Goal: Task Accomplishment & Management: Complete application form

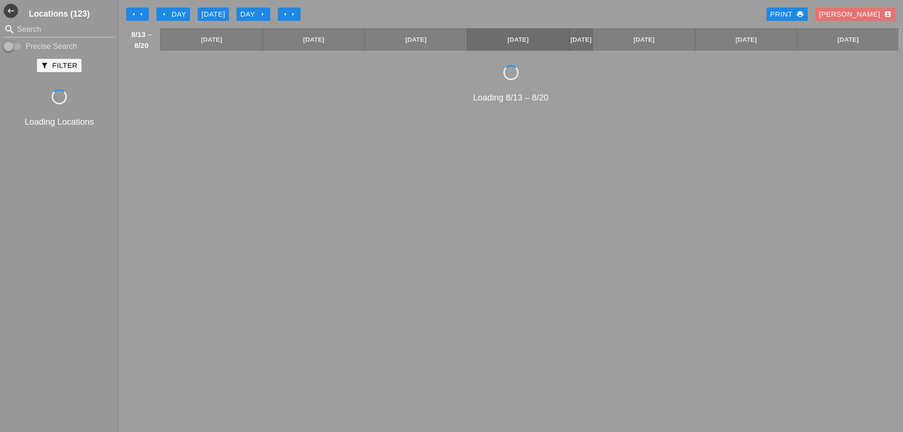
click at [296, 14] on icon "arrow_right" at bounding box center [293, 14] width 8 height 8
click at [295, 14] on icon "arrow_right" at bounding box center [293, 14] width 8 height 8
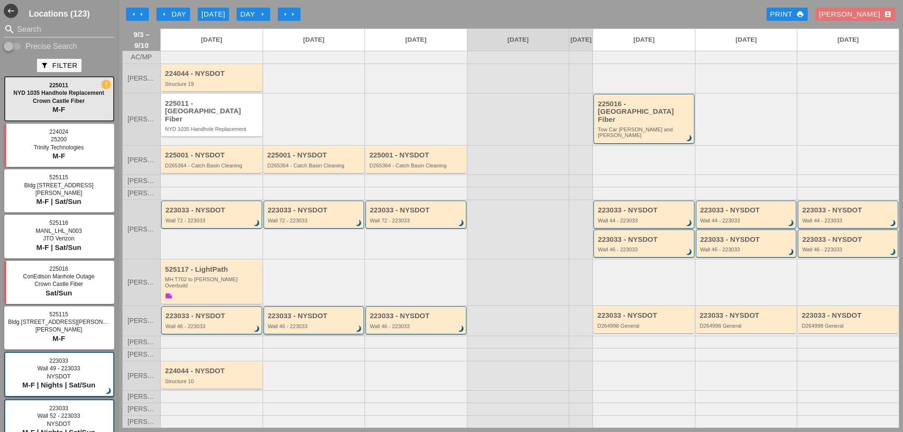
click at [306, 323] on div "Wall 46 - 223033" at bounding box center [315, 326] width 94 height 6
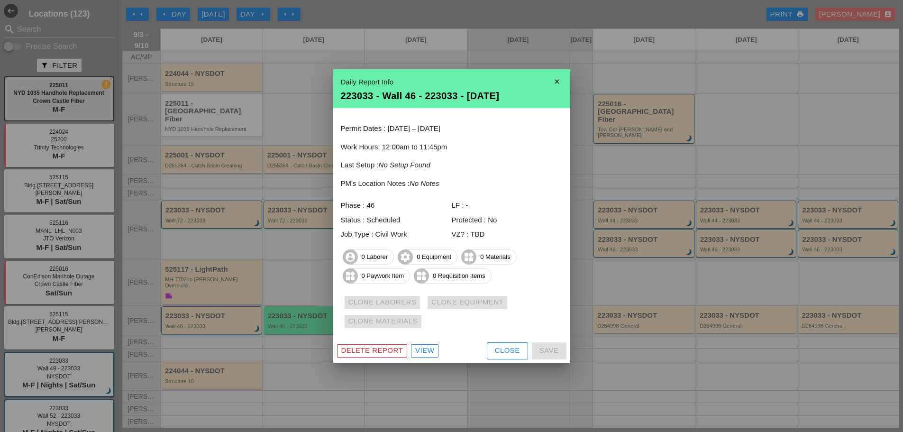
click at [507, 352] on div "Close" at bounding box center [507, 350] width 25 height 11
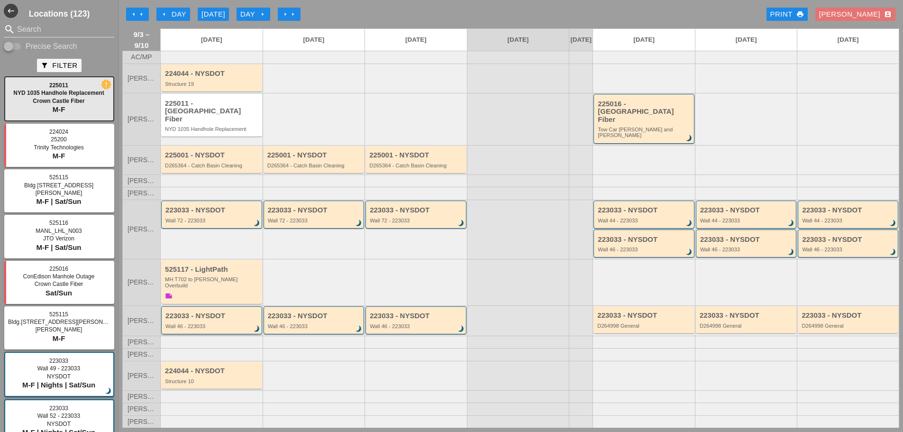
click at [219, 323] on div "Wall 46 - 223033" at bounding box center [212, 326] width 94 height 6
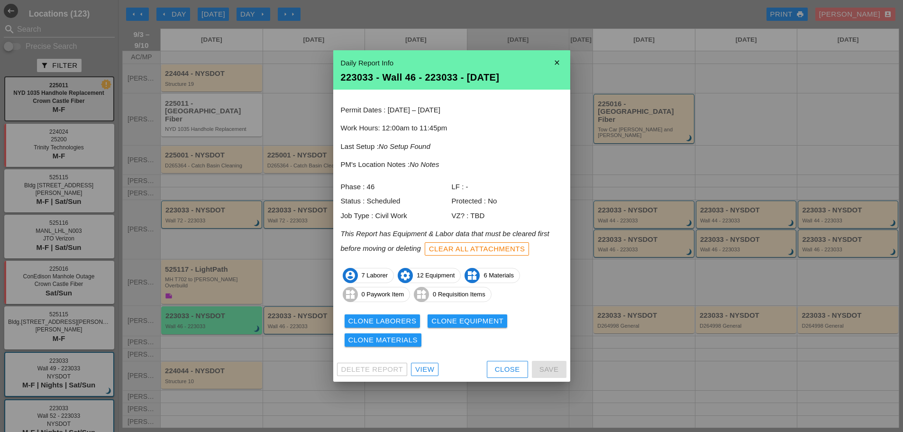
click at [375, 326] on button "Clone Laborers" at bounding box center [383, 320] width 76 height 13
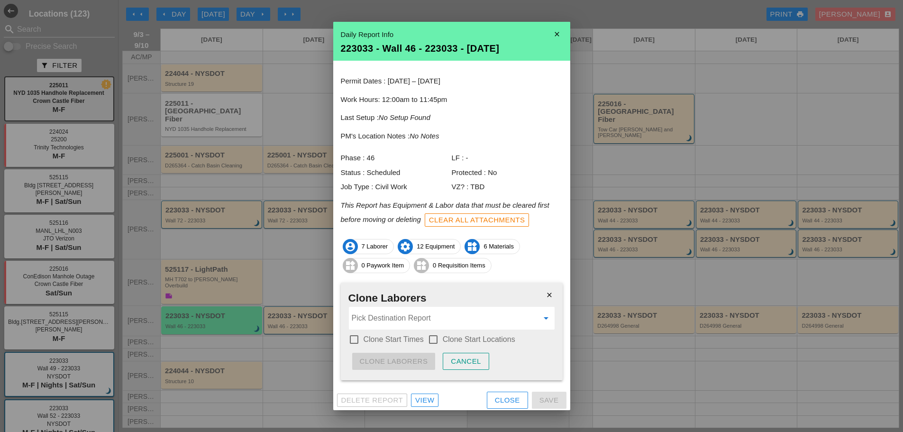
click at [394, 324] on input "Pick Destination Report" at bounding box center [445, 318] width 187 height 15
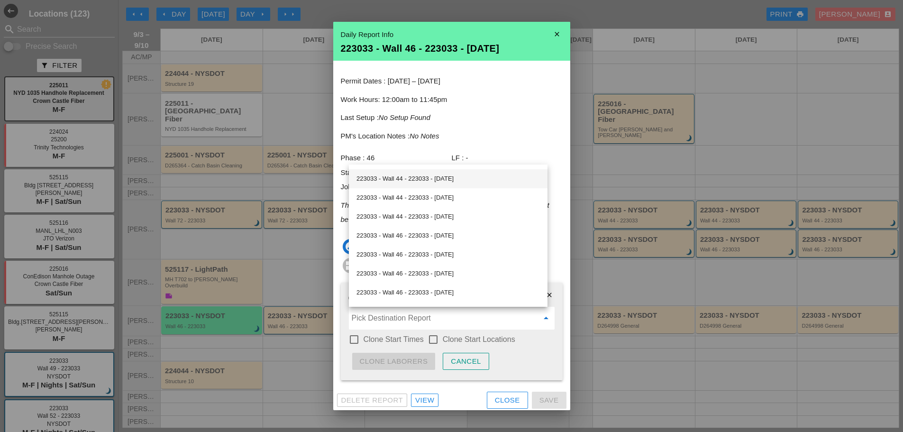
scroll to position [95, 0]
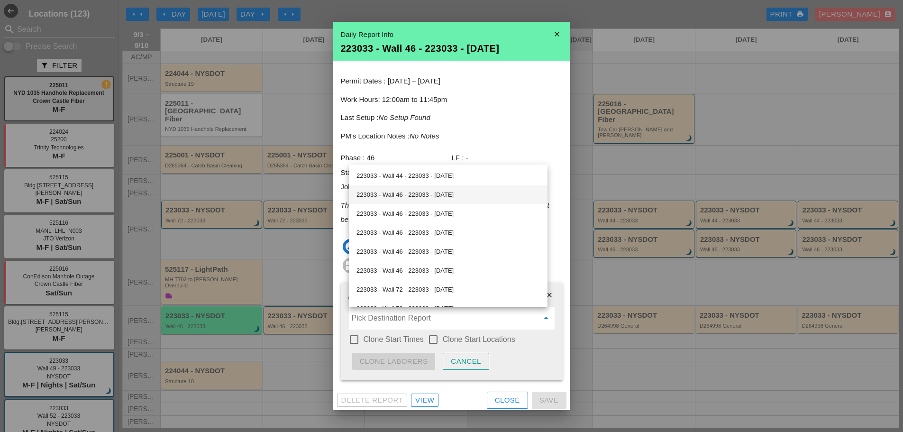
click at [411, 198] on div "223033 - Wall 46 - 223033 - [DATE]" at bounding box center [447, 194] width 183 height 11
type input "223033 - Wall 46 - 223033 - [DATE]"
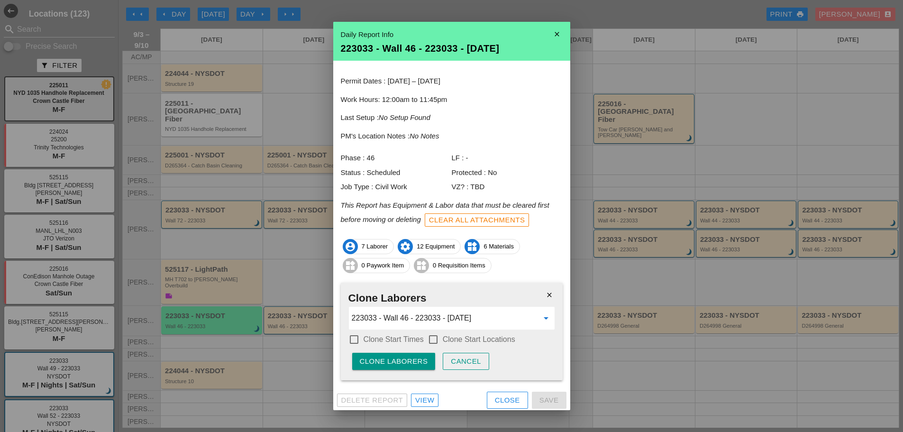
click at [385, 338] on label "Clone Start Times" at bounding box center [394, 339] width 60 height 9
checkbox input "true"
click at [444, 343] on label "Clone Start Locations" at bounding box center [479, 339] width 73 height 9
checkbox input "true"
click at [415, 359] on div "Clone Laborers" at bounding box center [394, 361] width 68 height 11
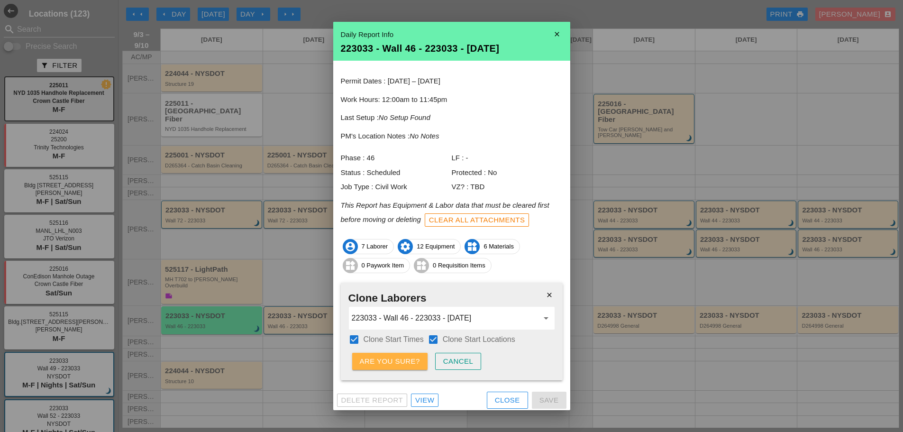
click at [415, 359] on div "Are you sure?" at bounding box center [390, 361] width 60 height 11
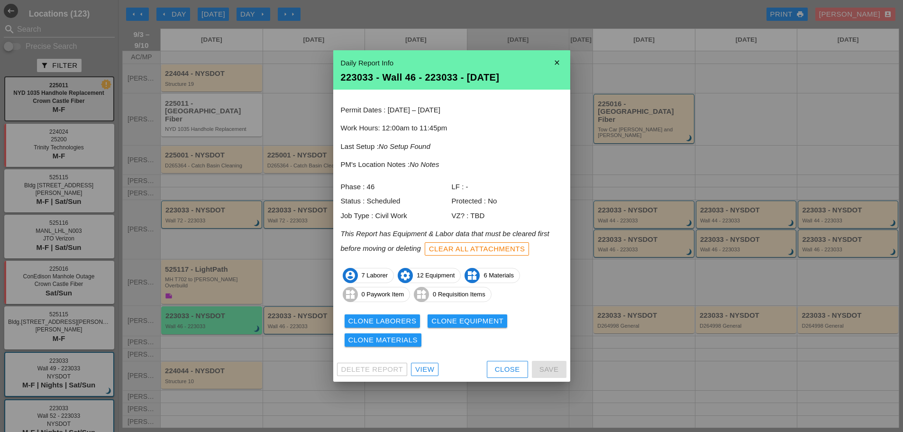
click at [485, 327] on button "Clone Equipment" at bounding box center [468, 320] width 80 height 13
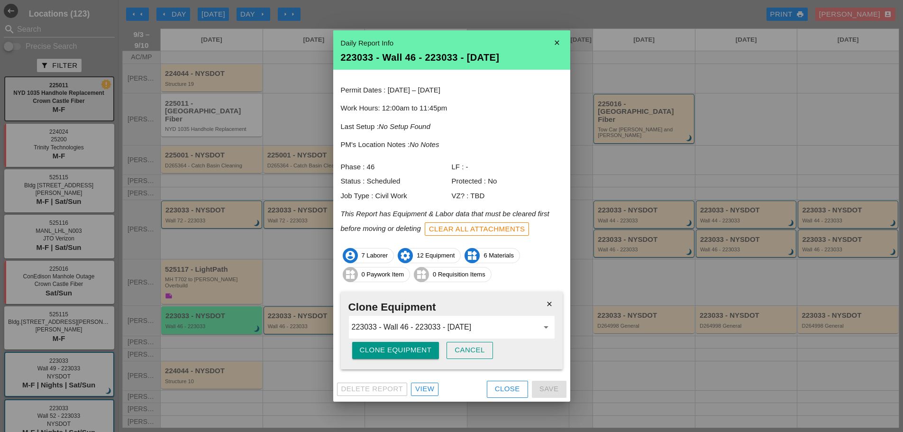
click at [419, 355] on div "Clone Equipment" at bounding box center [396, 350] width 72 height 11
click at [419, 355] on div "Are you sure?" at bounding box center [390, 350] width 60 height 11
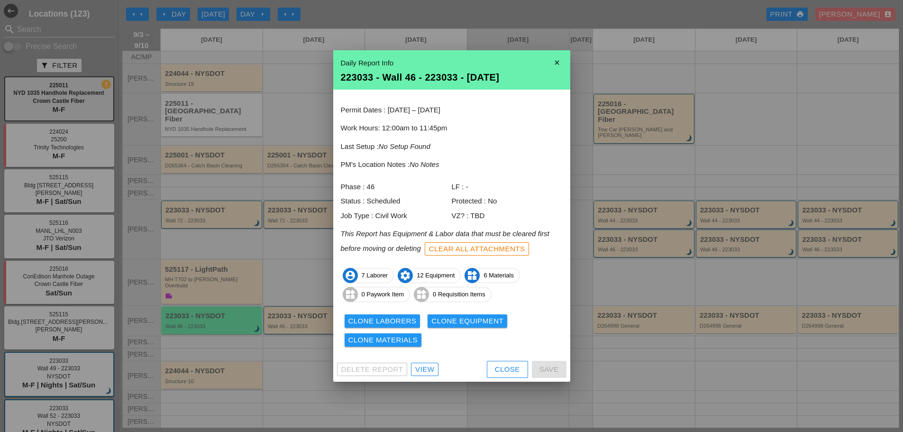
click at [400, 345] on div "Clone Materials" at bounding box center [383, 340] width 70 height 11
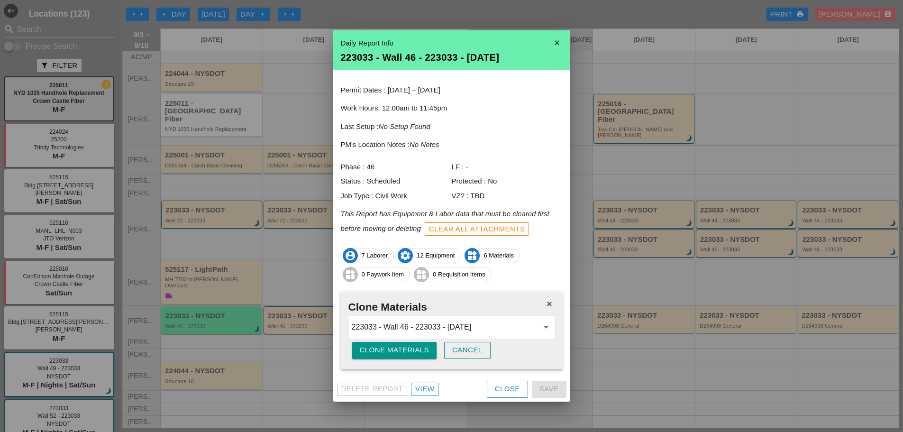
click at [397, 352] on div "Clone Materials" at bounding box center [395, 350] width 70 height 11
click at [397, 352] on div "Are you sure?" at bounding box center [390, 350] width 60 height 11
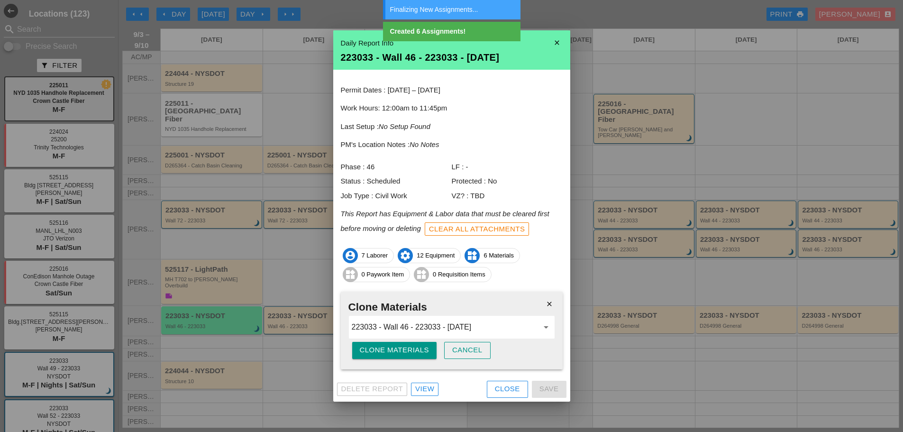
click at [552, 305] on icon "close" at bounding box center [549, 303] width 19 height 19
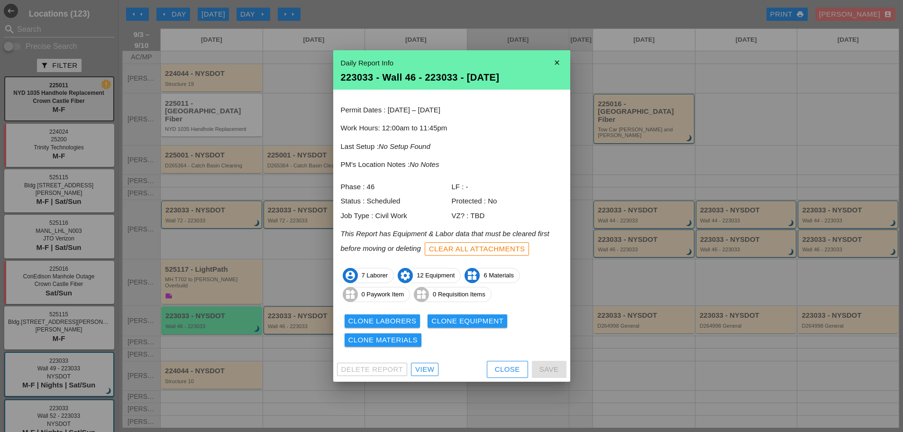
click at [496, 369] on div "Close" at bounding box center [507, 369] width 25 height 11
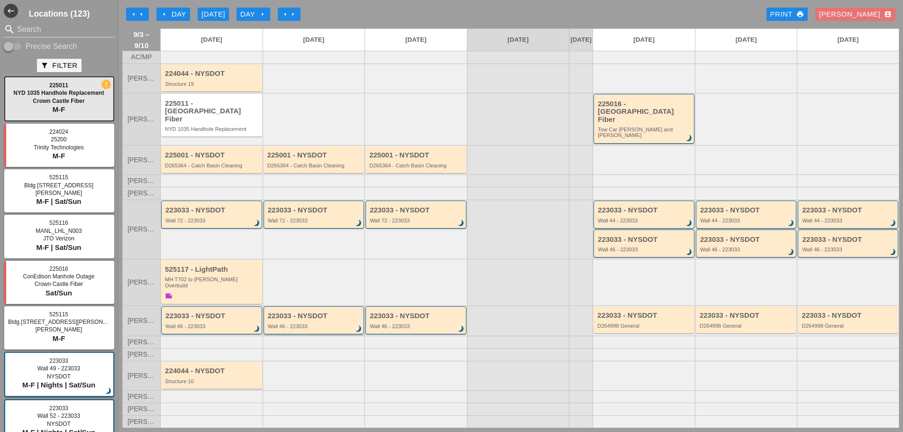
click at [289, 323] on div "Wall 46 - 223033" at bounding box center [315, 326] width 94 height 6
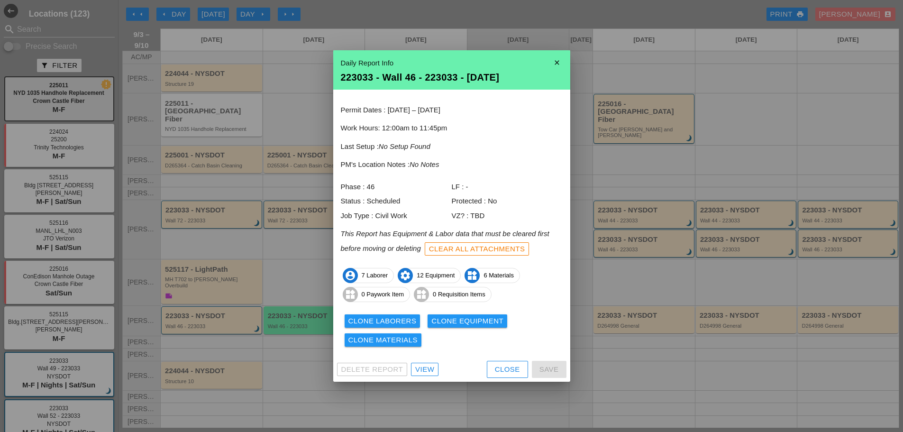
click at [495, 366] on div "Close" at bounding box center [507, 369] width 25 height 11
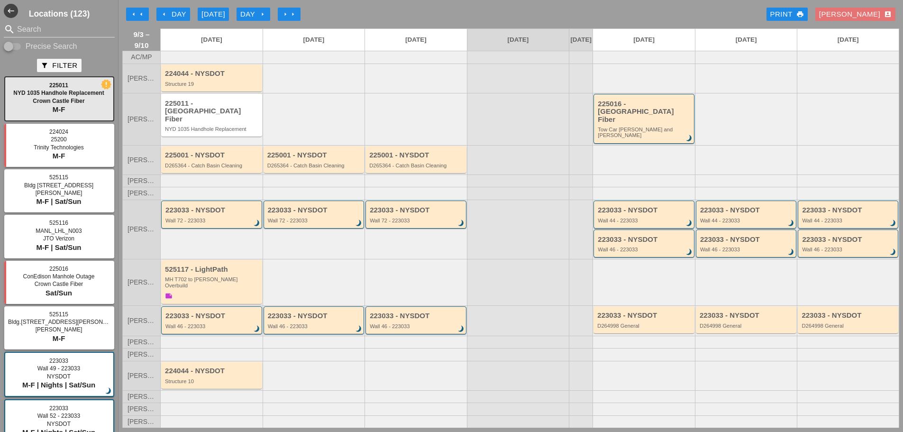
click at [226, 323] on div "Wall 46 - 223033" at bounding box center [212, 326] width 94 height 6
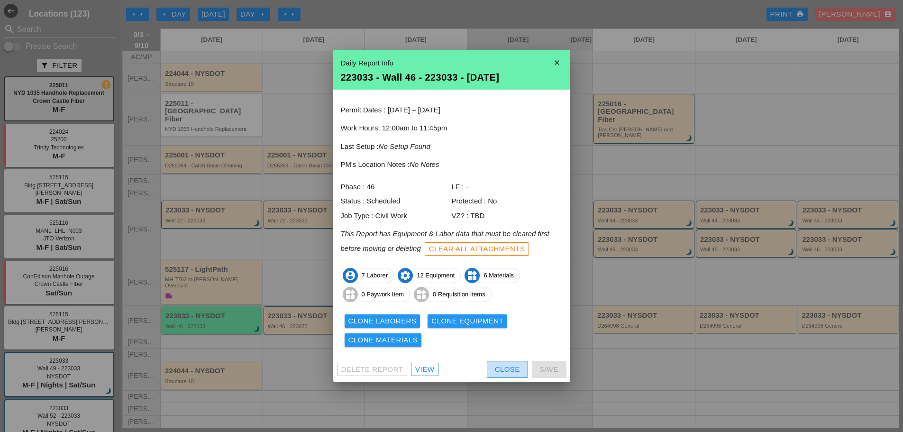
click at [499, 374] on div "Close" at bounding box center [507, 369] width 25 height 11
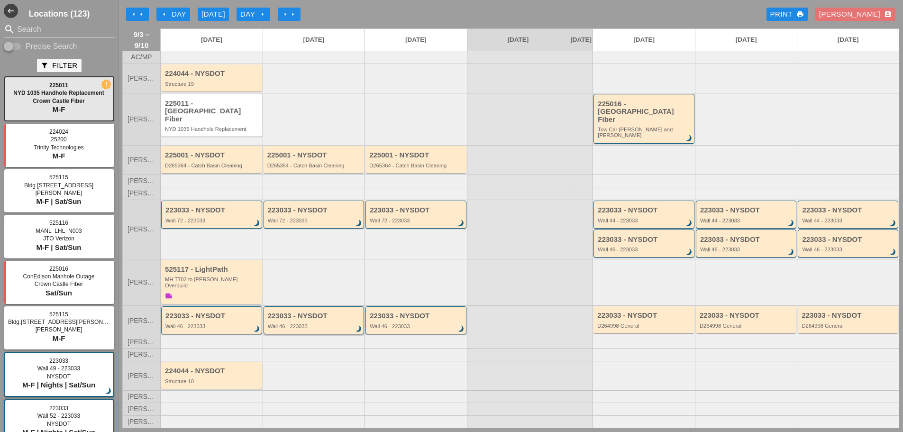
click at [311, 312] on div "223033 - NYSDOT Wall 46 - 223033 brightness_3" at bounding box center [315, 320] width 94 height 17
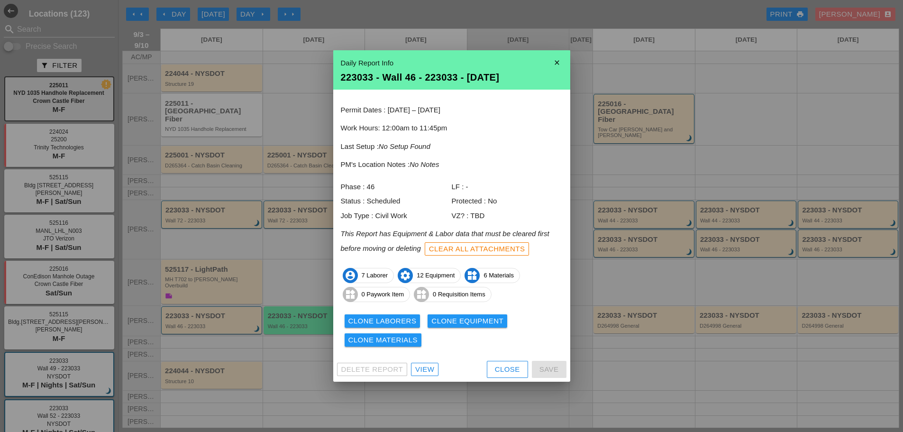
click at [518, 372] on div "Close" at bounding box center [507, 369] width 25 height 11
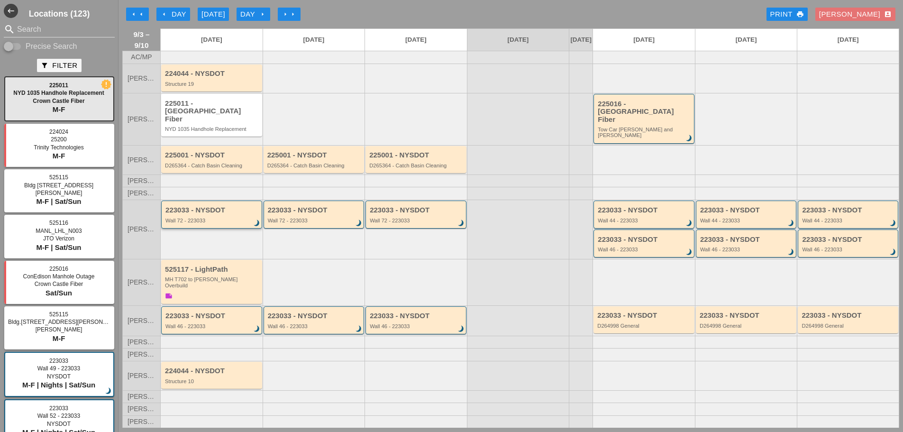
click at [199, 206] on div "223033 - NYSDOT" at bounding box center [212, 210] width 94 height 8
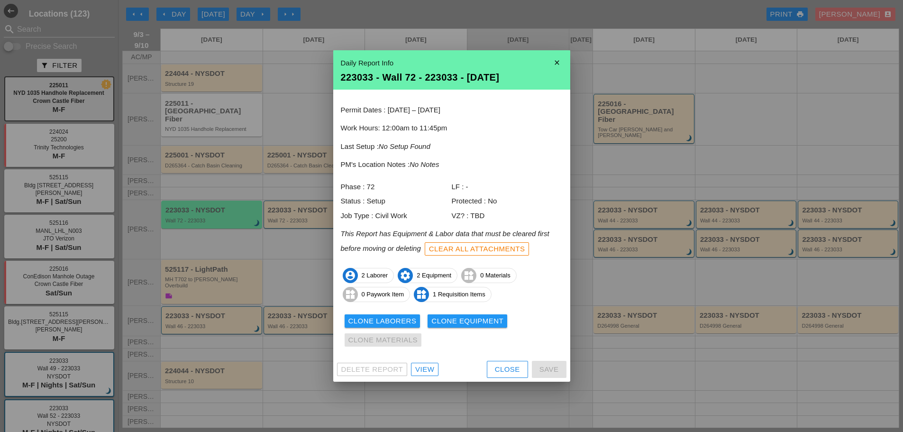
click at [393, 323] on div "Clone Laborers" at bounding box center [382, 321] width 68 height 11
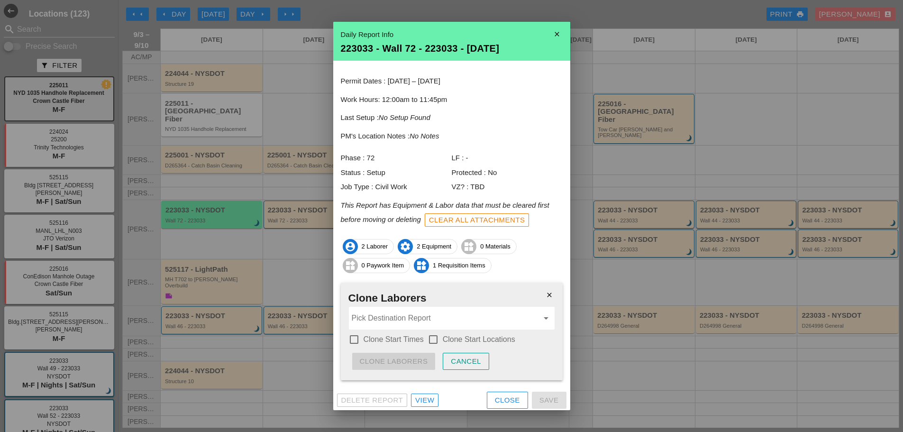
click at [540, 298] on icon "close" at bounding box center [549, 294] width 19 height 19
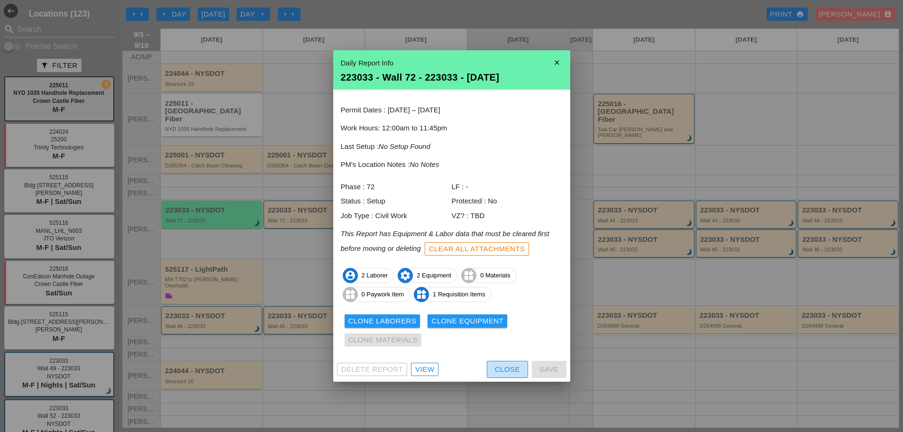
click at [487, 366] on button "Close" at bounding box center [507, 369] width 41 height 17
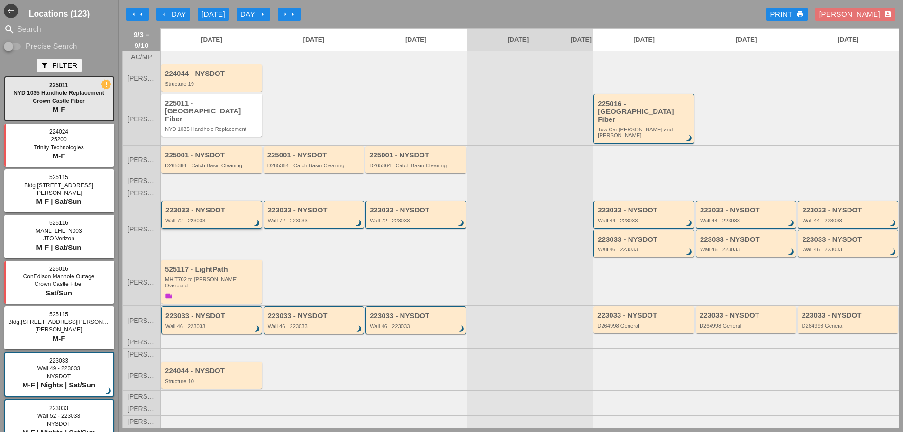
click at [223, 212] on div "223033 - NYSDOT Wall 72 - 223033 brightness_3" at bounding box center [212, 214] width 94 height 17
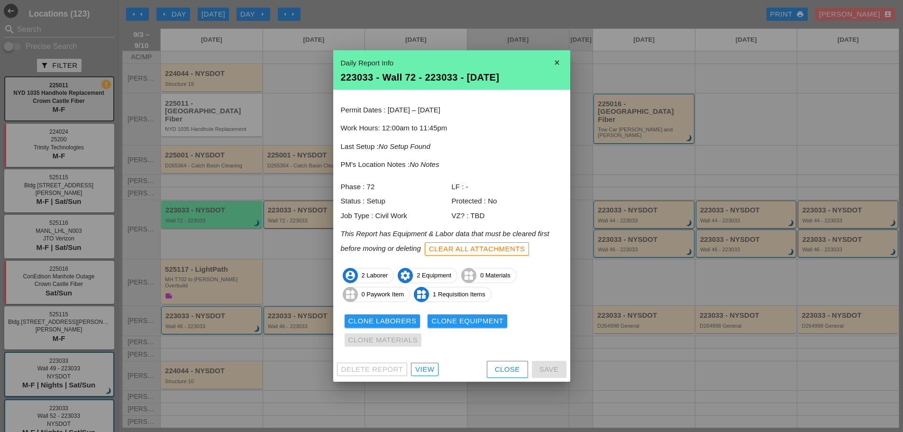
click at [406, 322] on div "Clone Laborers" at bounding box center [382, 321] width 68 height 11
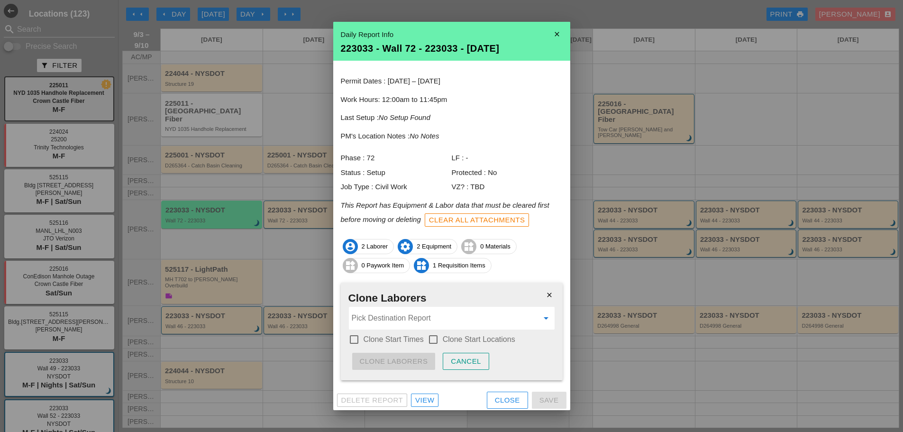
click at [412, 320] on input "Pick Destination Report" at bounding box center [445, 318] width 187 height 15
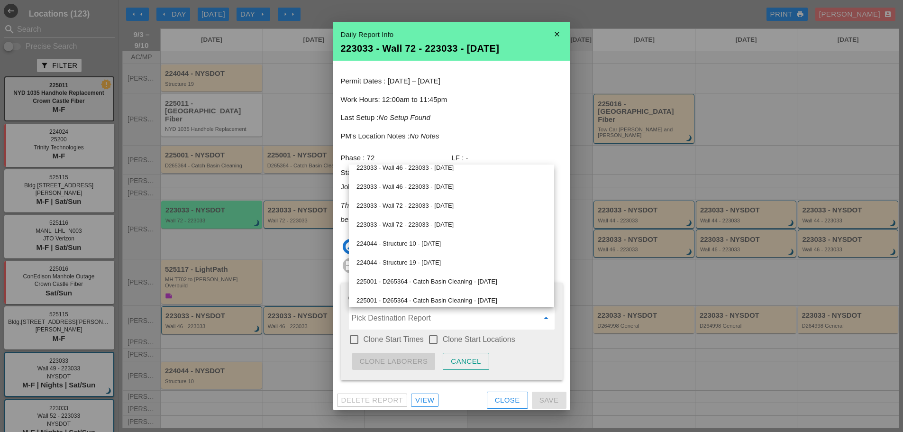
scroll to position [190, 0]
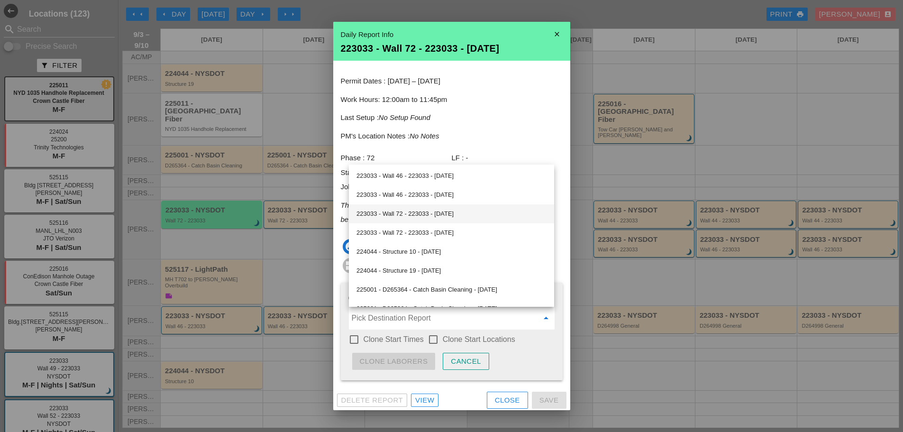
click at [393, 210] on div "223033 - Wall 72 - 223033 - 09/04/2025" at bounding box center [451, 213] width 190 height 11
type input "223033 - Wall 72 - 223033 - 09/04/2025"
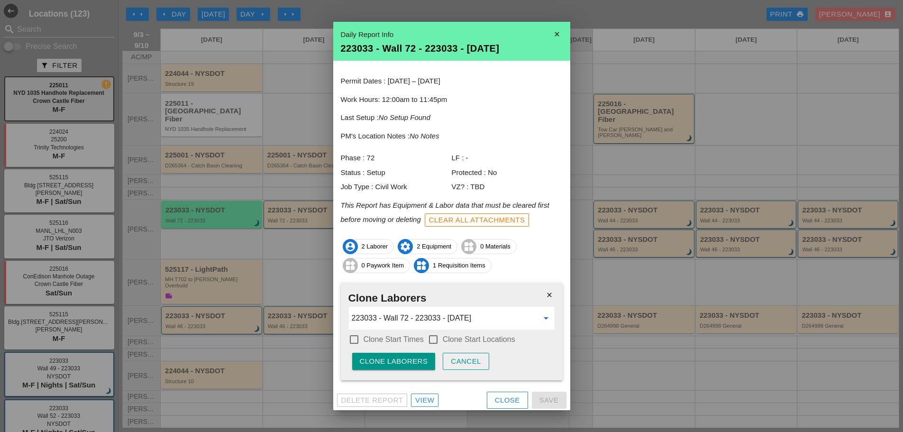
click at [379, 340] on label "Clone Start Times" at bounding box center [394, 339] width 60 height 9
checkbox input "true"
click at [442, 346] on div "check_box Clone Start Times check_box_outline_blank Clone Start Locations" at bounding box center [451, 340] width 207 height 17
click at [437, 343] on div at bounding box center [433, 339] width 16 height 16
checkbox input "true"
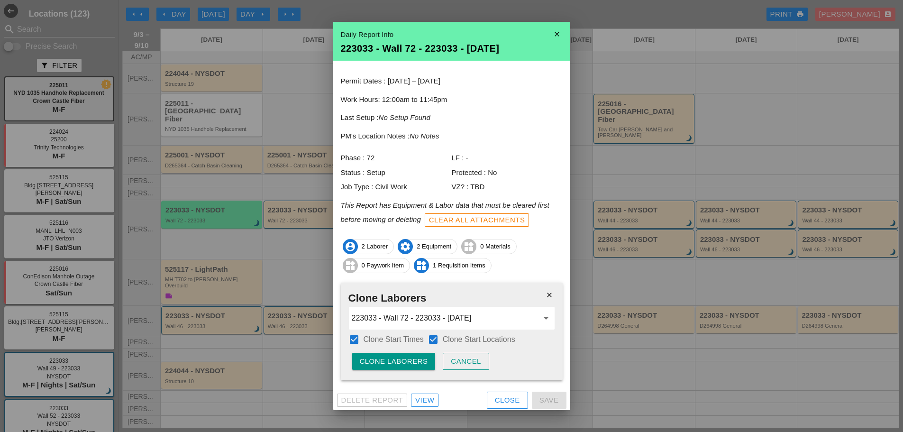
click at [417, 362] on div "Clone Laborers" at bounding box center [394, 361] width 68 height 11
click at [417, 362] on div "Are you sure?" at bounding box center [390, 361] width 60 height 11
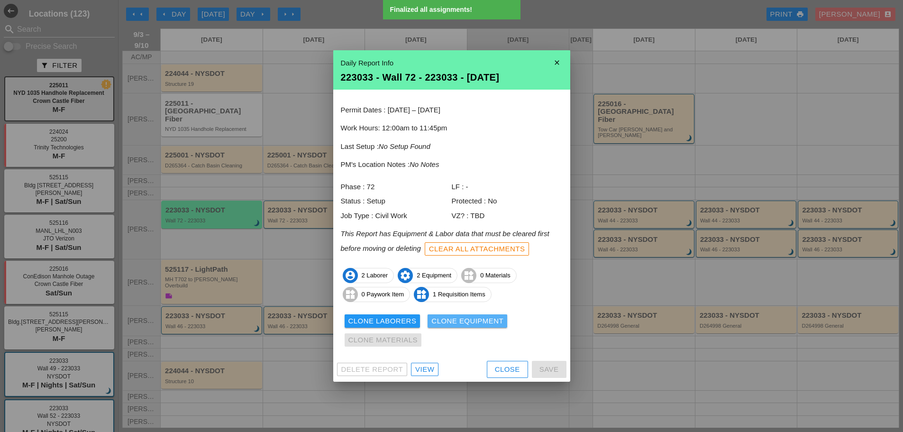
click at [466, 321] on div "Clone Equipment" at bounding box center [467, 321] width 72 height 11
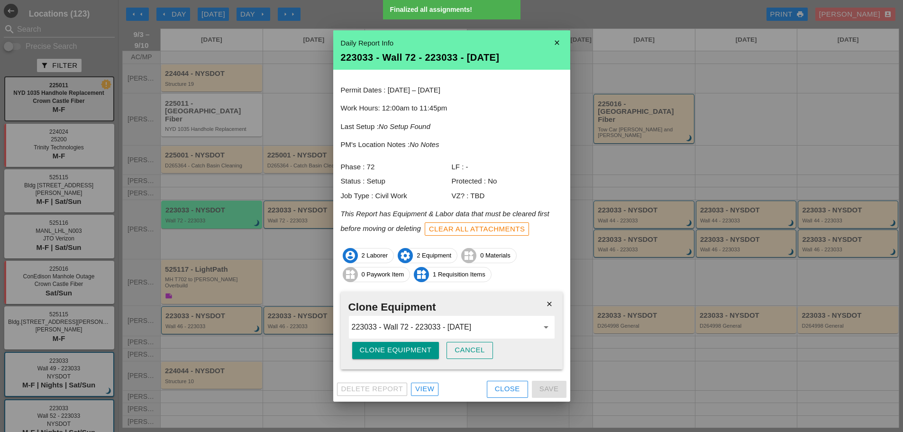
click at [416, 353] on div "Clone Equipment" at bounding box center [396, 350] width 72 height 11
click at [416, 353] on div "Are you sure?" at bounding box center [390, 350] width 60 height 11
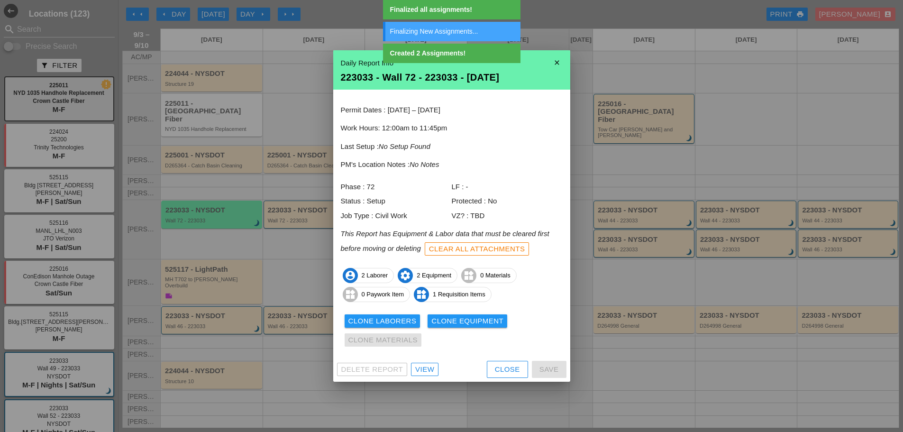
click at [519, 392] on div at bounding box center [451, 216] width 903 height 432
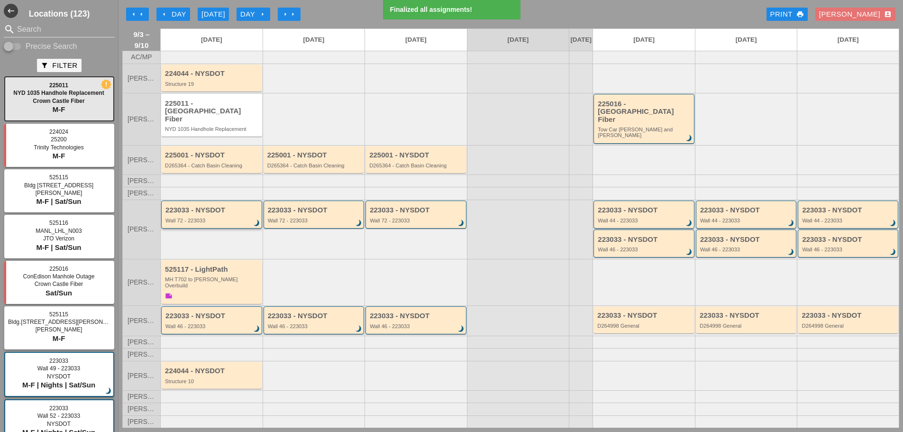
click at [230, 221] on div "223033 - NYSDOT Wall 72 - 223033 brightness_3" at bounding box center [211, 215] width 101 height 28
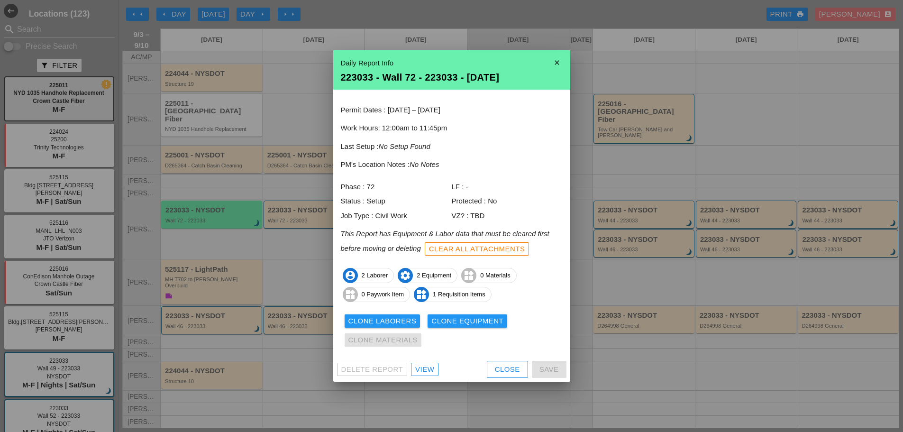
click at [496, 368] on div "Close" at bounding box center [507, 369] width 25 height 11
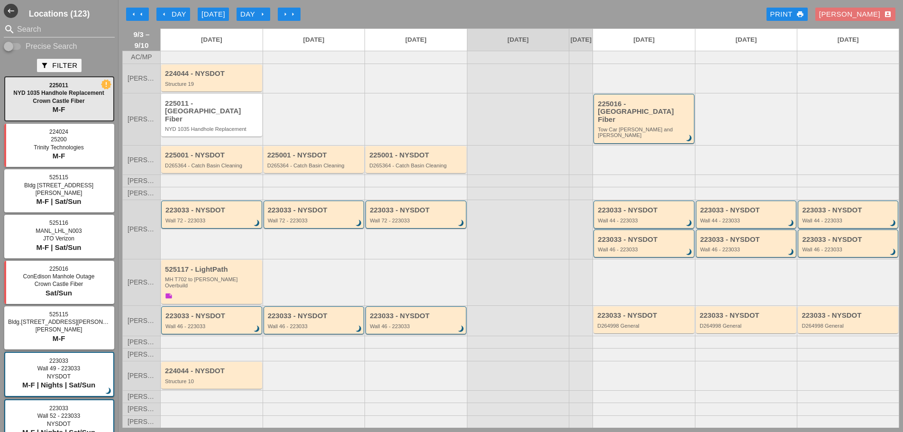
click at [300, 193] on div at bounding box center [314, 193] width 102 height 12
click at [302, 201] on div "223033 - NYSDOT Wall 72 - 223033 brightness_3" at bounding box center [314, 215] width 101 height 28
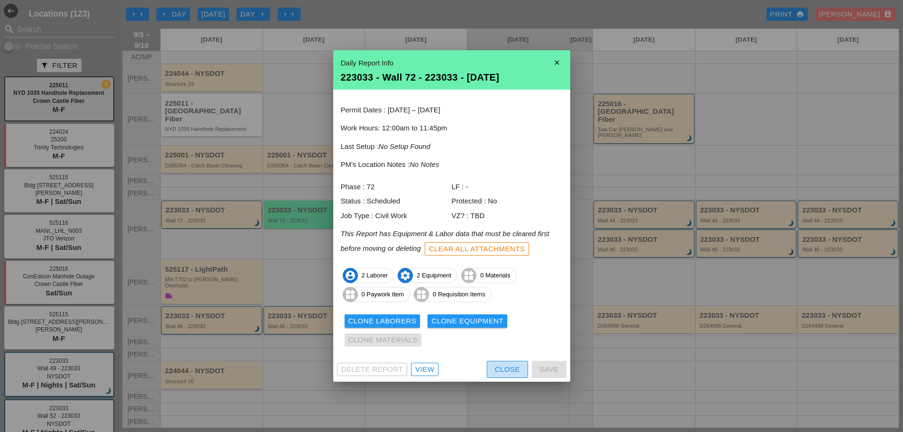
click at [510, 367] on div "Close" at bounding box center [507, 369] width 25 height 11
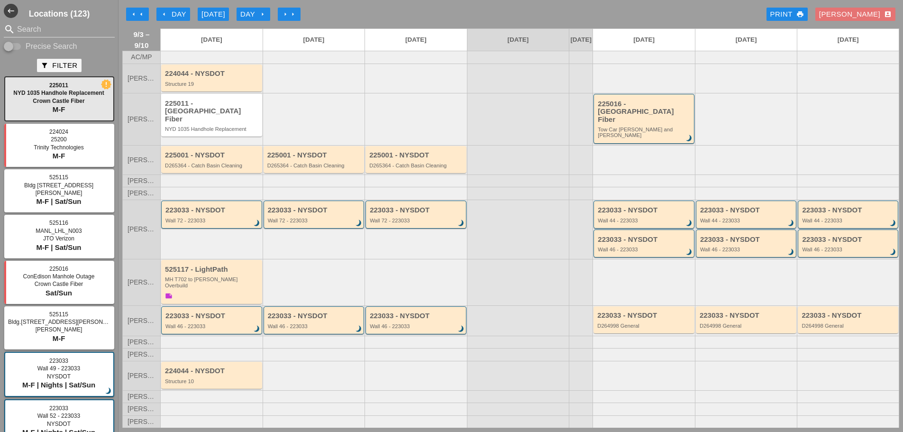
click at [165, 13] on icon "arrow_left" at bounding box center [164, 14] width 8 height 8
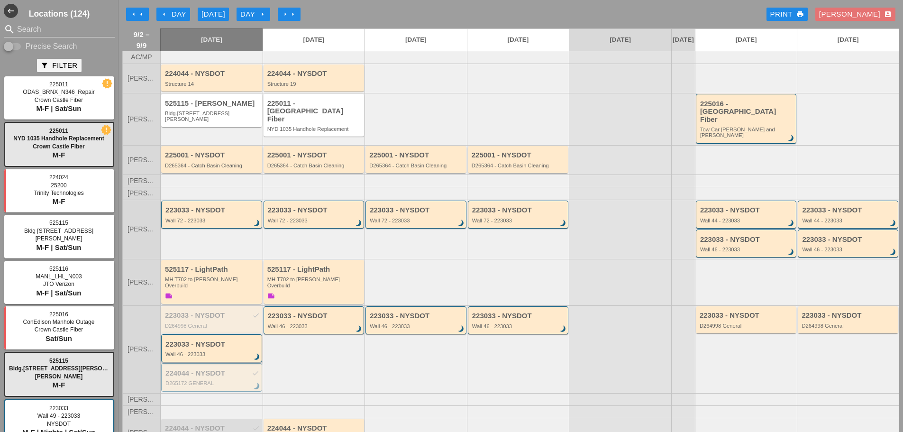
click at [200, 340] on div "223033 - NYSDOT Wall 46 - 223033 brightness_3" at bounding box center [212, 348] width 94 height 17
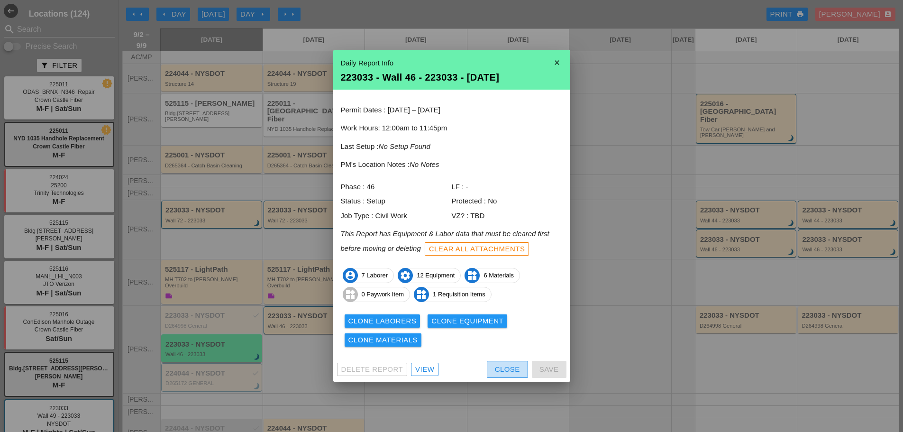
click at [492, 368] on button "Close" at bounding box center [507, 369] width 41 height 17
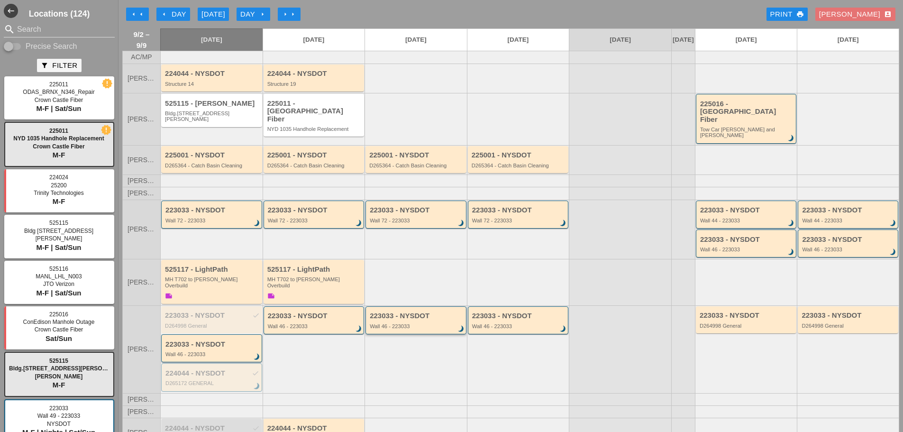
click at [390, 312] on div "223033 - NYSDOT Wall 46 - 223033 brightness_3" at bounding box center [417, 320] width 94 height 17
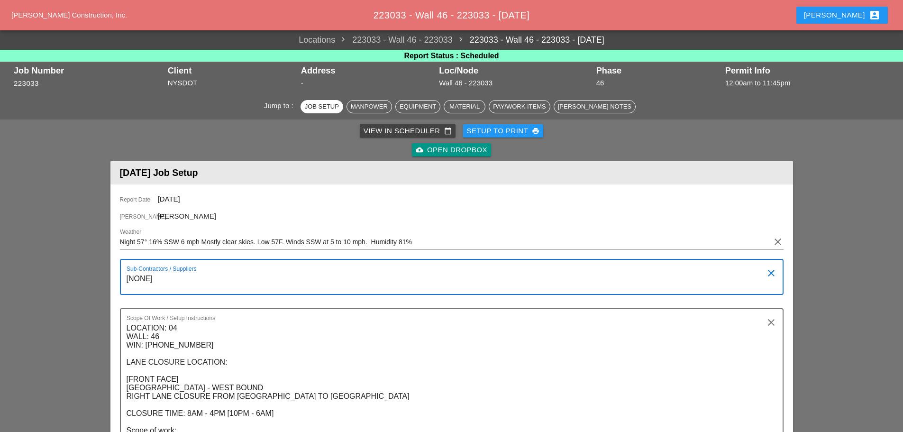
drag, startPoint x: 160, startPoint y: 285, endPoint x: 104, endPoint y: 282, distance: 56.5
click at [169, 352] on textarea "LOCATION: 04 WALL: 46 WIN: [PHONE_NUMBER] LANE CLOSURE LOCATION: [FRONT FACE] […" at bounding box center [448, 387] width 643 height 135
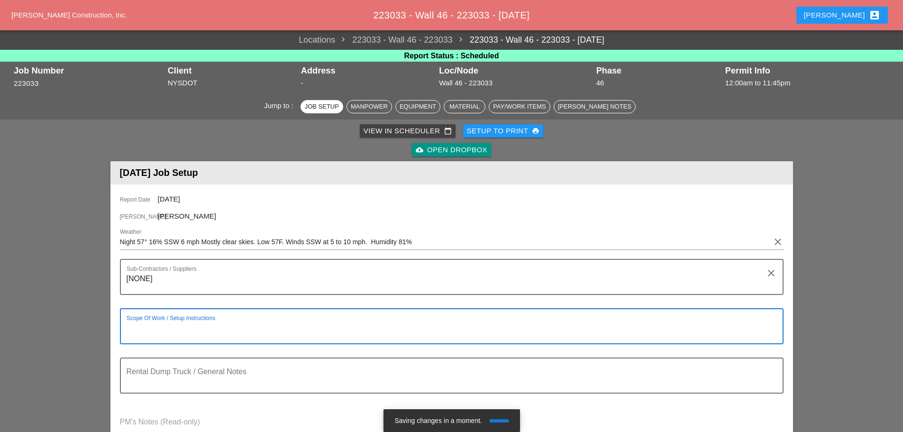
paste textarea "LOCATION: 04 WALL: 46 WIN: [PHONE_NUMBER] LANE CLOSURE LOCATION: [FRONT FACE] […"
type textarea "LOCATION: 04 WALL: 46 WIN: [PHONE_NUMBER] LANE CLOSURE LOCATION: [FRONT FACE] […"
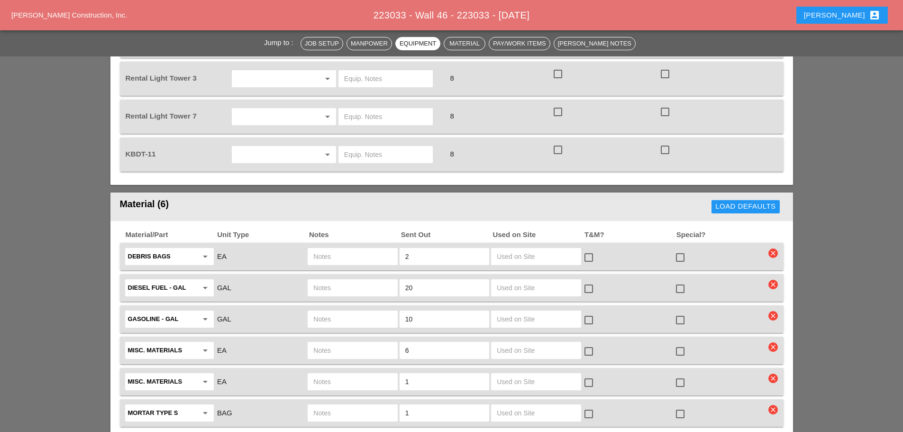
scroll to position [1299, 0]
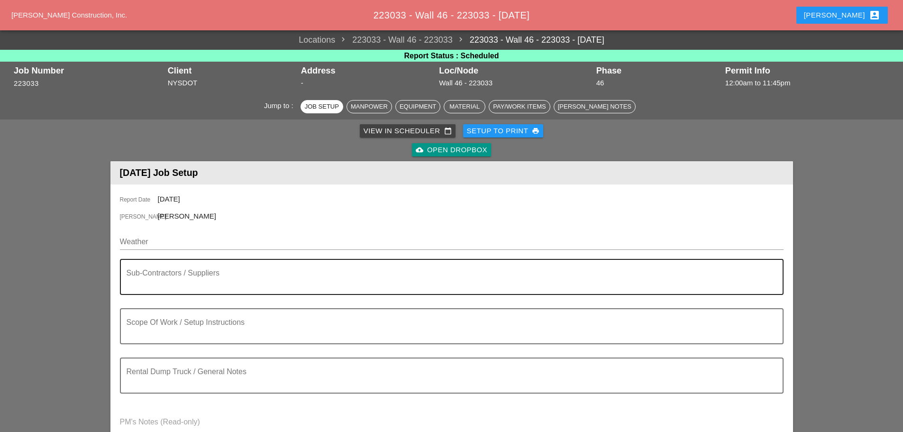
click at [214, 278] on textarea "Sub-Contractors / Suppliers" at bounding box center [448, 282] width 643 height 23
paste textarea "[NONE]"
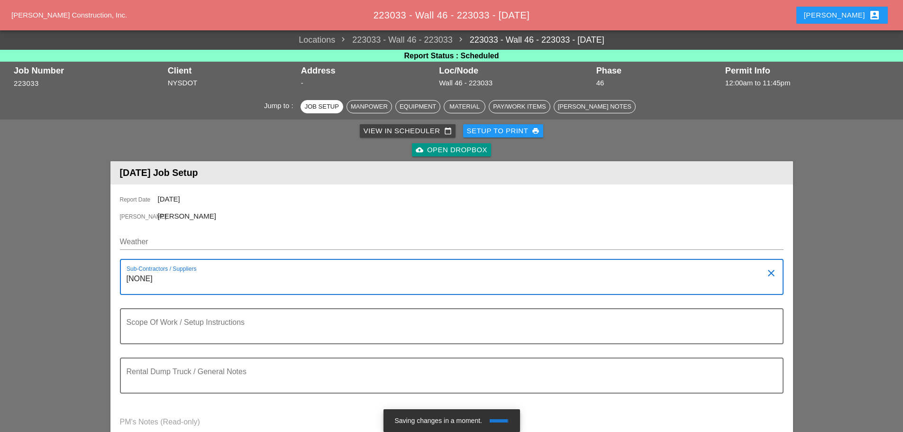
type textarea "[NONE]"
click at [183, 336] on textarea "Scope Of Work / Setup Instructions" at bounding box center [448, 331] width 643 height 23
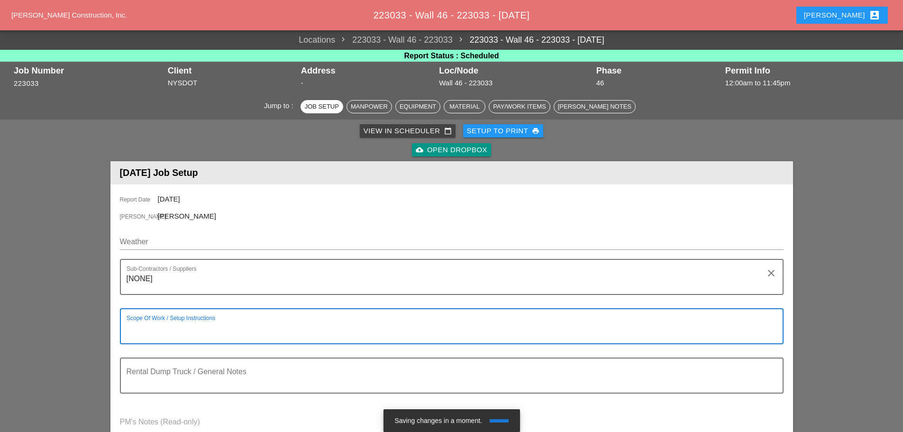
paste textarea "LOCATION: 04 WALL: 46 WIN: [PHONE_NUMBER] LANE CLOSURE LOCATION: [FRONT FACE] […"
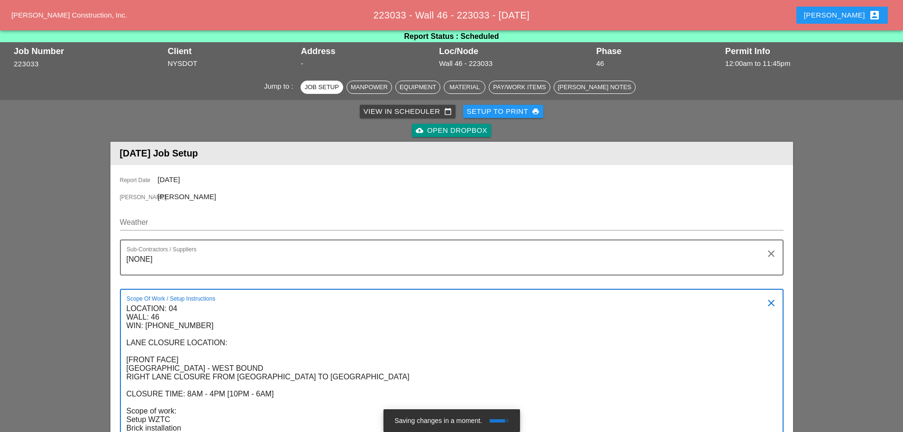
type textarea "LOCATION: 04 WALL: 46 WIN: [PHONE_NUMBER] LANE CLOSURE LOCATION: [FRONT FACE] […"
click at [186, 215] on input "Weather" at bounding box center [445, 222] width 650 height 15
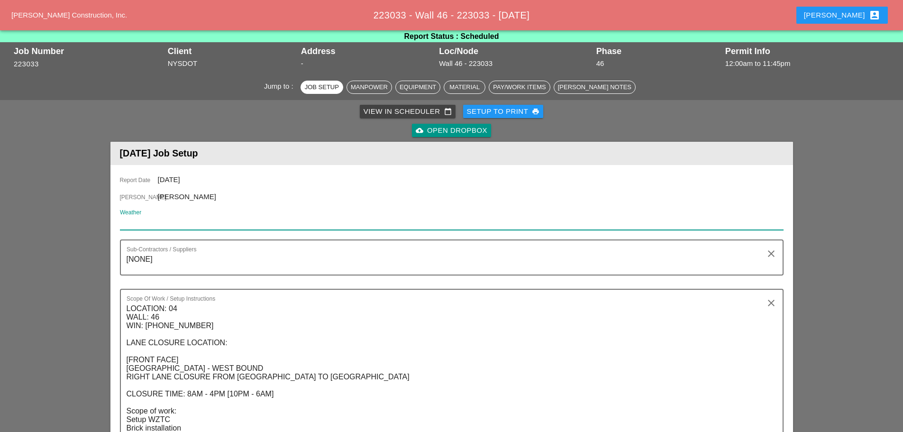
paste input "Night 65° 67% SSW 12 mph Thunderstorms likely in the evening. Then a chance of …"
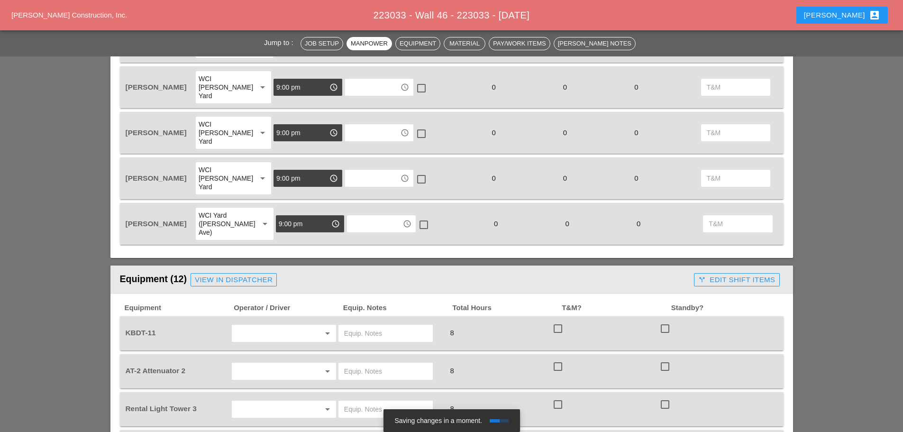
scroll to position [683, 0]
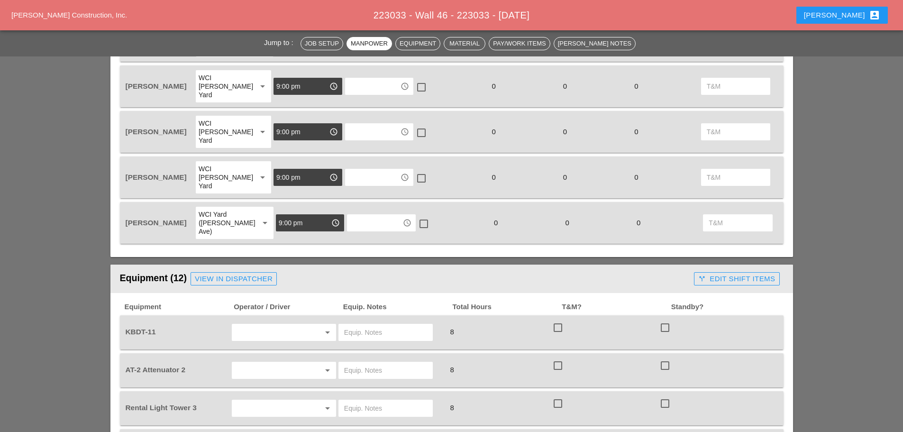
type input "Night 65° 67% SSW 12 mph Thunderstorms likely in the evening. Then a chance of …"
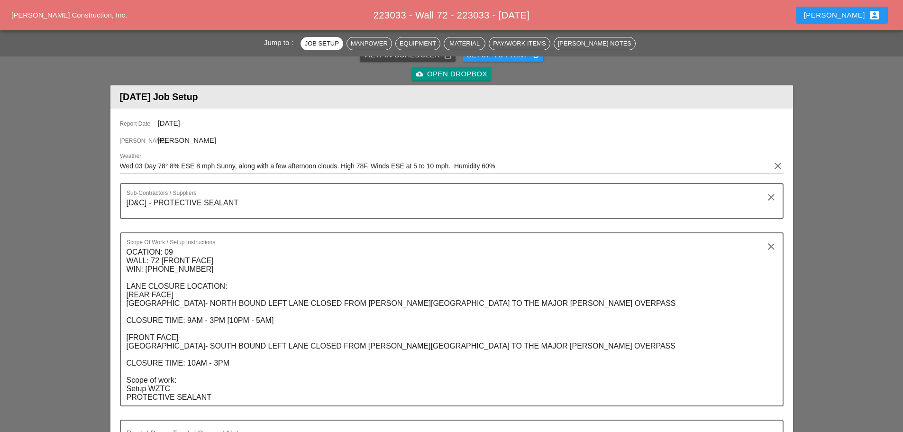
scroll to position [95, 0]
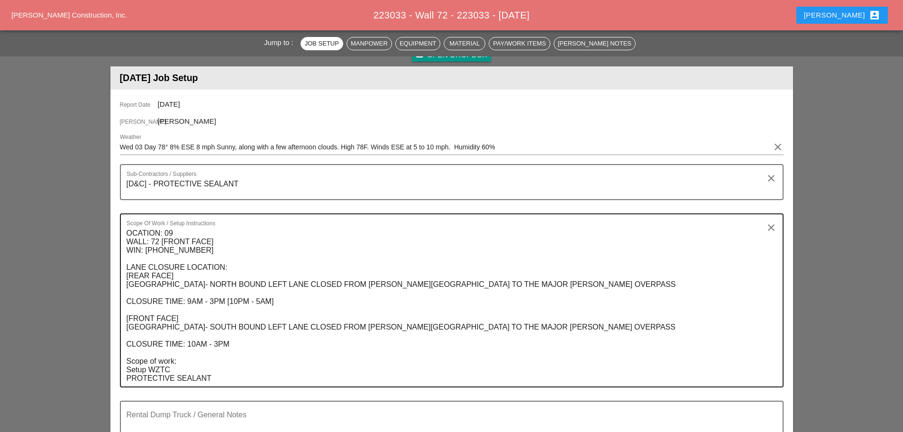
click at [194, 235] on textarea "OCATION: 09 WALL: 72 [FRONT FACE] WIN: 1-908-204 LANE CLOSURE LOCATION: [REAR F…" at bounding box center [448, 306] width 643 height 161
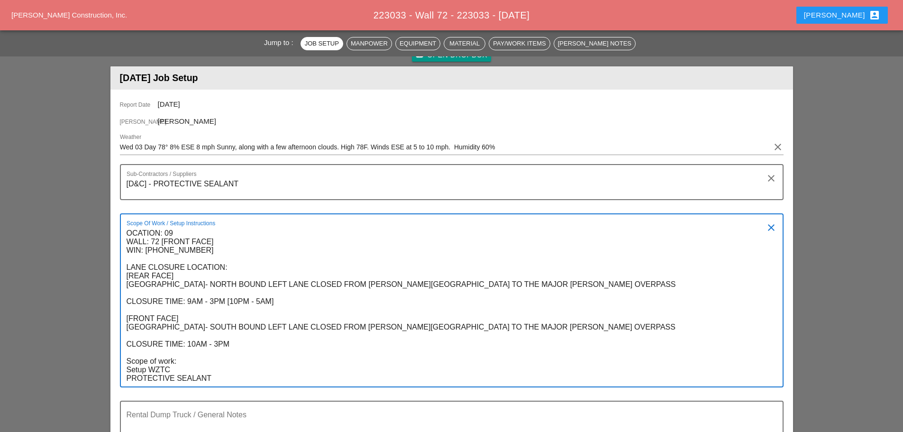
click at [127, 232] on textarea "OCATION: 09 WALL: 72 [FRONT FACE] WIN: 1-908-204 LANE CLOSURE LOCATION: [REAR F…" at bounding box center [448, 306] width 643 height 161
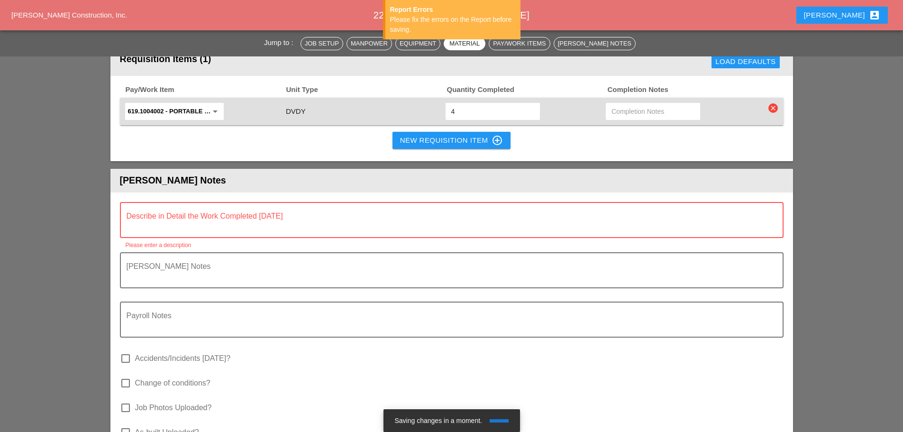
scroll to position [996, 0]
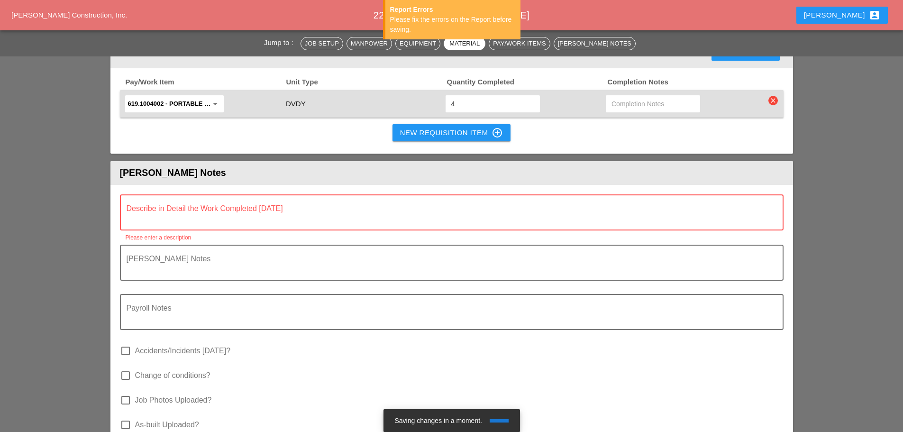
type textarea "LOCATION: 09 WALL: 72 [FRONT FACE] WIN: 1-908-204 LANE CLOSURE LOCATION: [REAR …"
click at [144, 207] on textarea "Describe in Detail the Work Completed Today" at bounding box center [448, 218] width 643 height 23
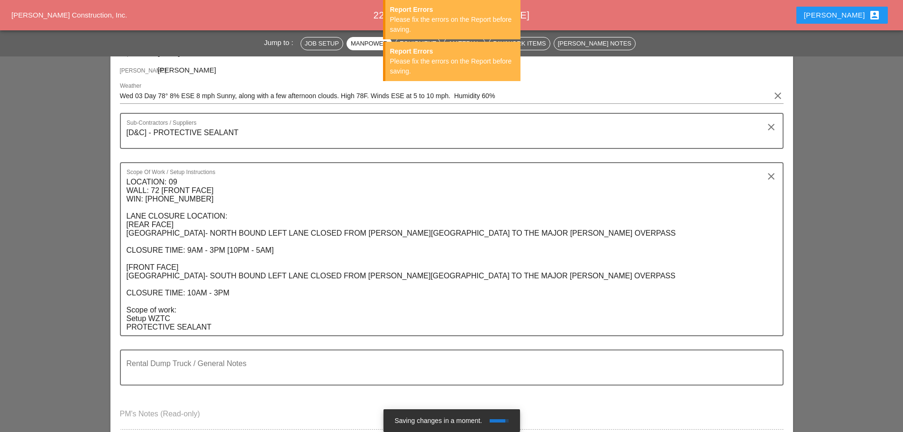
scroll to position [142, 0]
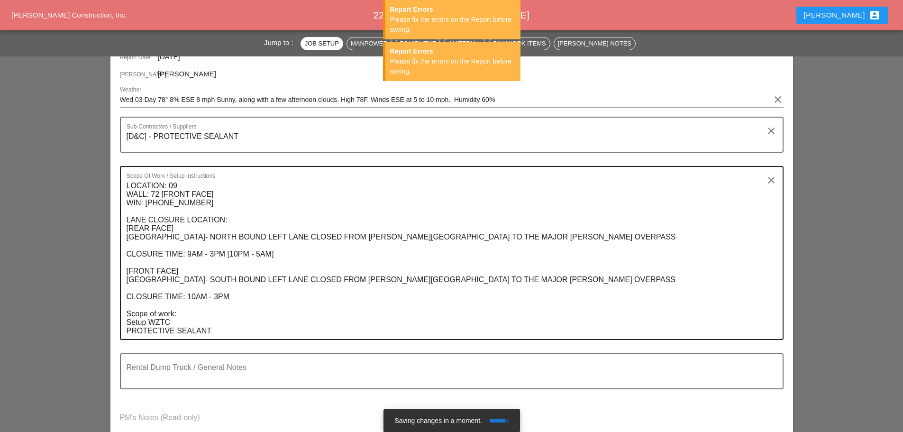
type textarea "none"
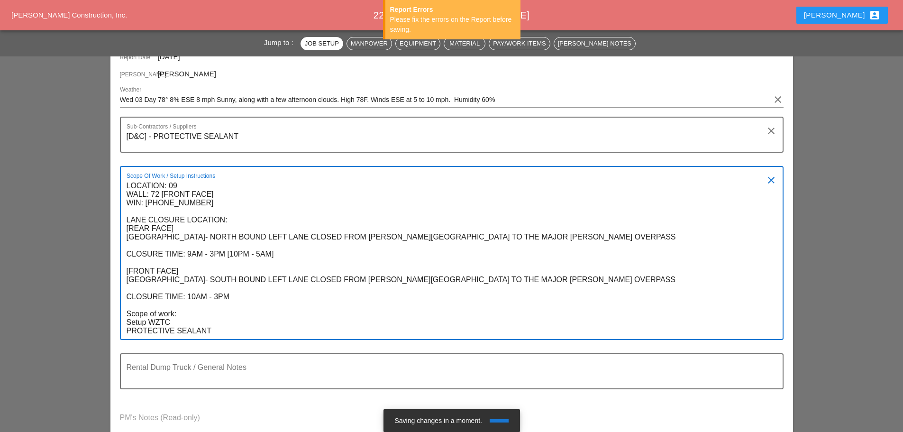
click at [135, 202] on textarea "LOCATION: 09 WALL: 72 [FRONT FACE] WIN: 1-908-204 LANE CLOSURE LOCATION: [REAR …" at bounding box center [448, 258] width 643 height 161
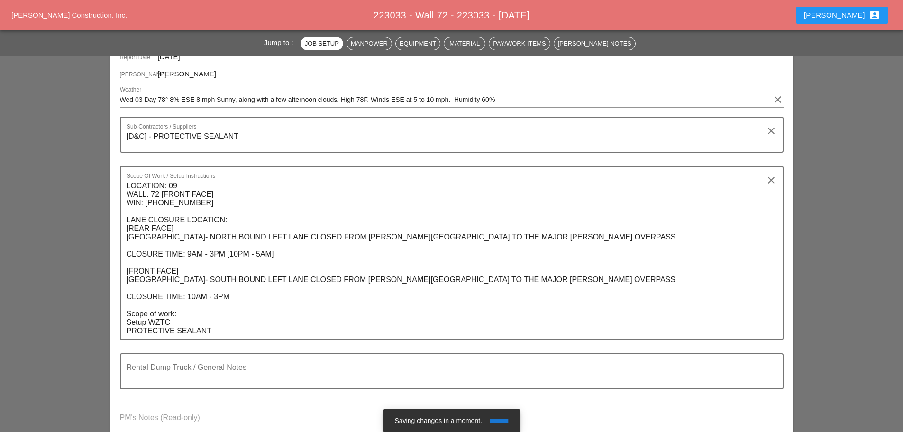
click at [229, 156] on div at bounding box center [452, 159] width 652 height 6
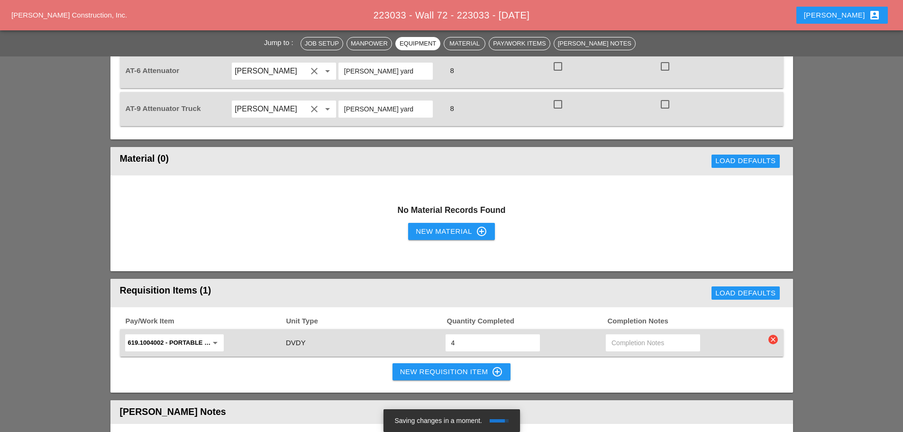
scroll to position [759, 0]
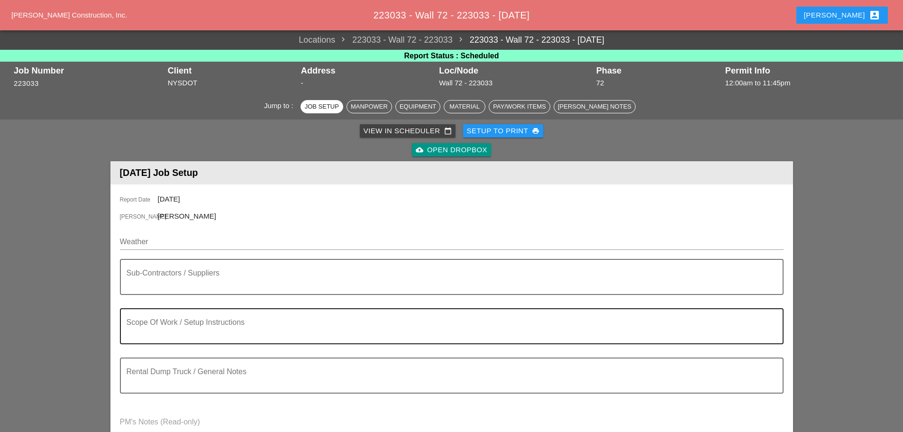
click at [173, 311] on div "Scope Of Work / Setup Instructions" at bounding box center [448, 326] width 643 height 34
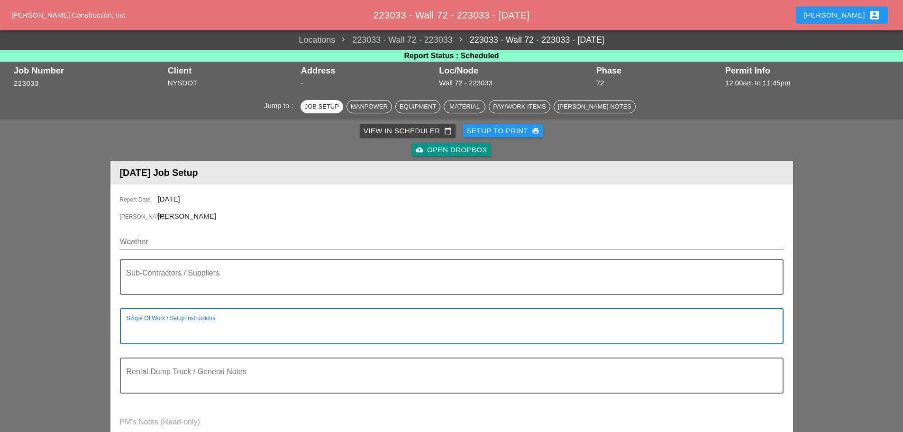
paste textarea "LOCATION: 09 WALL: 72 [FRONT FACE] WIN: [PHONE_NUMBER] LANE CLOSURE LOCATION: […"
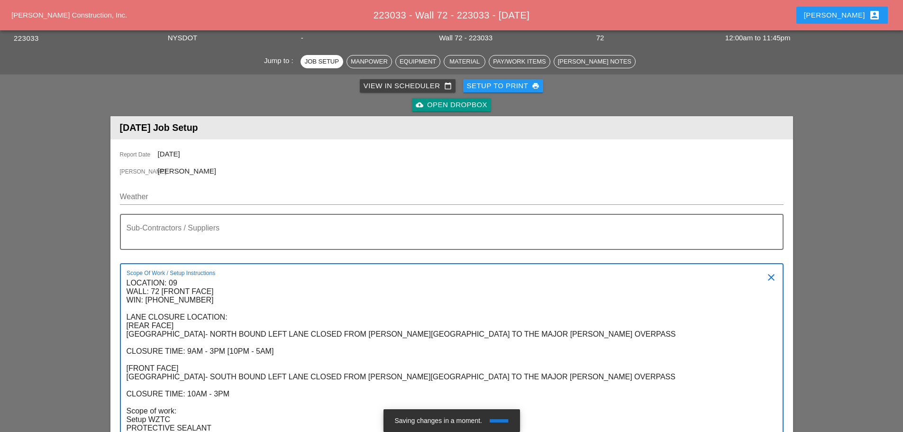
scroll to position [187, 0]
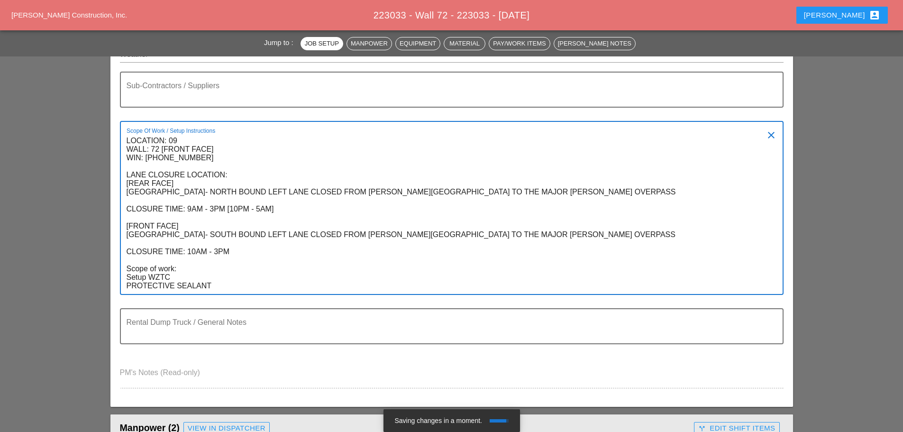
drag, startPoint x: 214, startPoint y: 287, endPoint x: 123, endPoint y: 285, distance: 91.0
click at [123, 285] on div "Scope Of Work / Setup Instructions LOCATION: 09 WALL: 72 [FRONT FACE] WIN: [PHO…" at bounding box center [452, 208] width 664 height 174
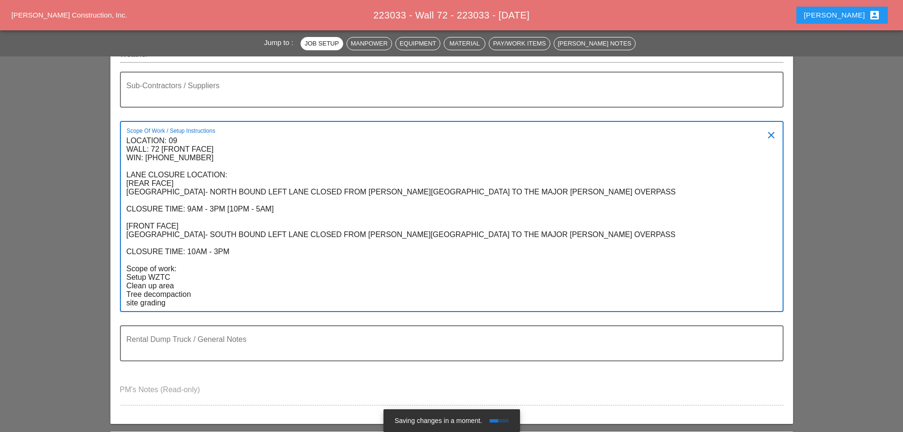
scroll to position [92, 0]
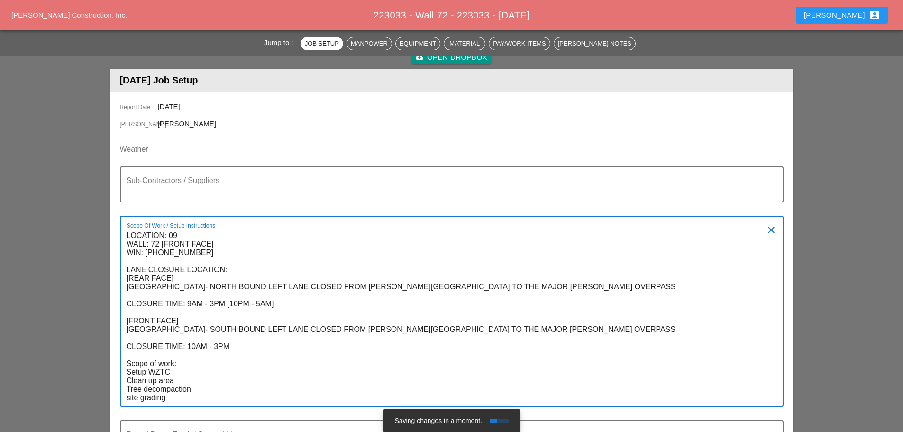
type textarea "LOCATION: 09 WALL: 72 [FRONT FACE] WIN: [PHONE_NUMBER] LANE CLOSURE LOCATION: […"
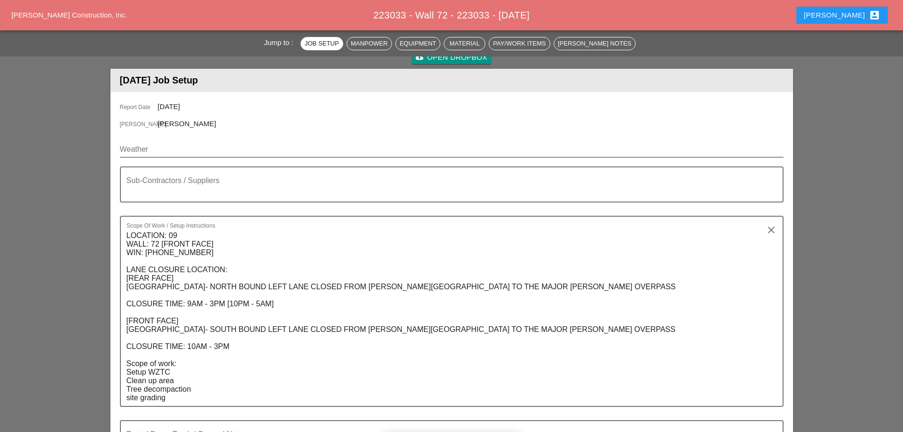
click at [207, 152] on input "Weather" at bounding box center [445, 149] width 650 height 15
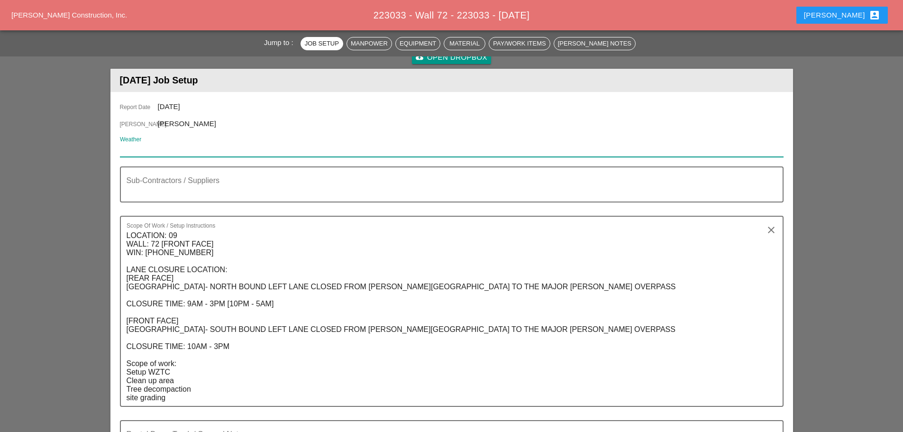
paste input "Thu 04 Day 79° 8% S 14 mph Mostly sunny skies. High 79F. Winds S at 10 to 20 mp…"
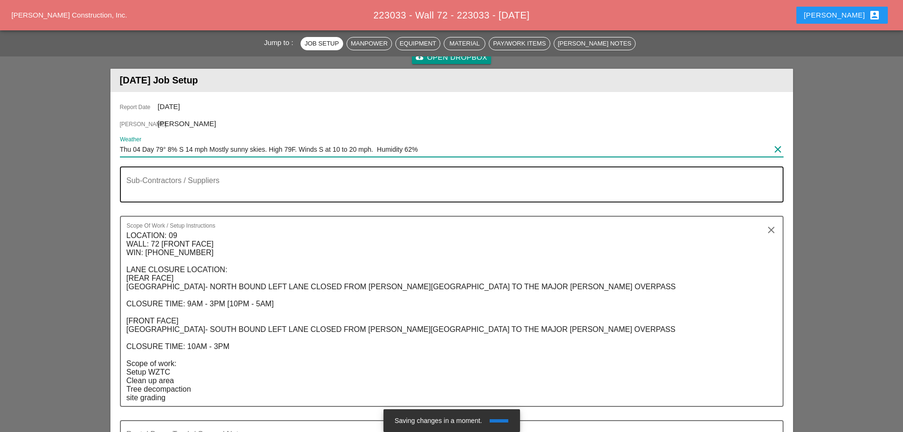
type input "Thu 04 Day 79° 8% S 14 mph Mostly sunny skies. High 79F. Winds S at 10 to 20 mp…"
click at [202, 184] on textarea "Sub-Contractors / Suppliers" at bounding box center [448, 190] width 643 height 23
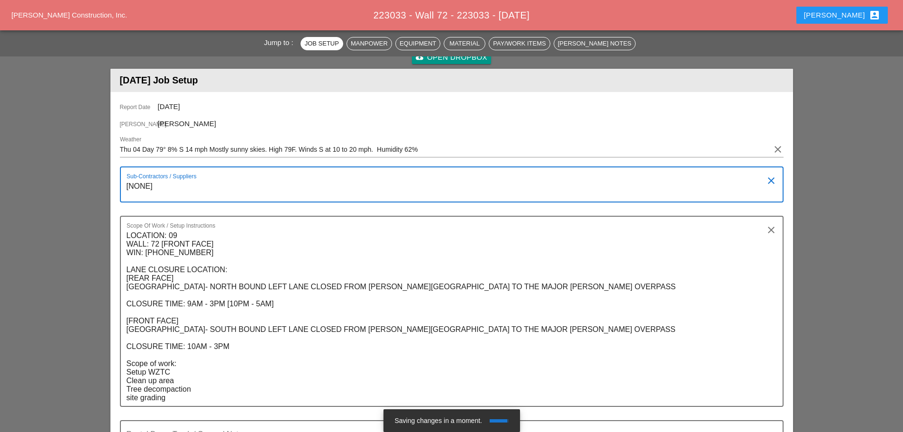
type textarea "[NONE]"
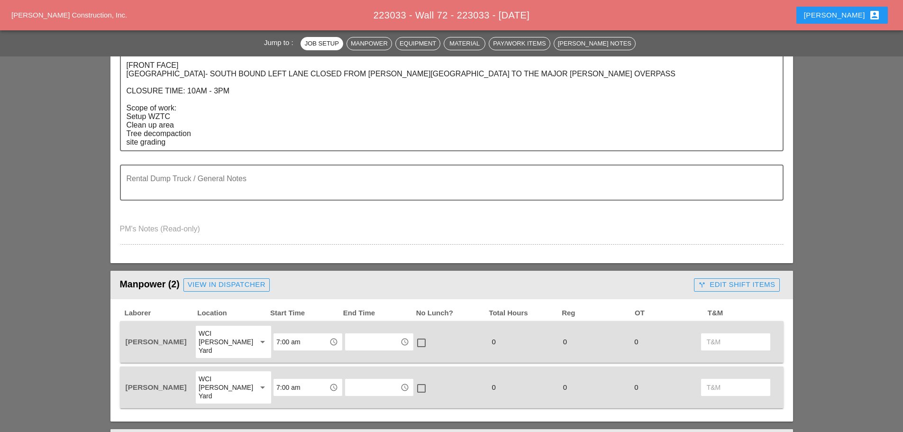
scroll to position [329, 0]
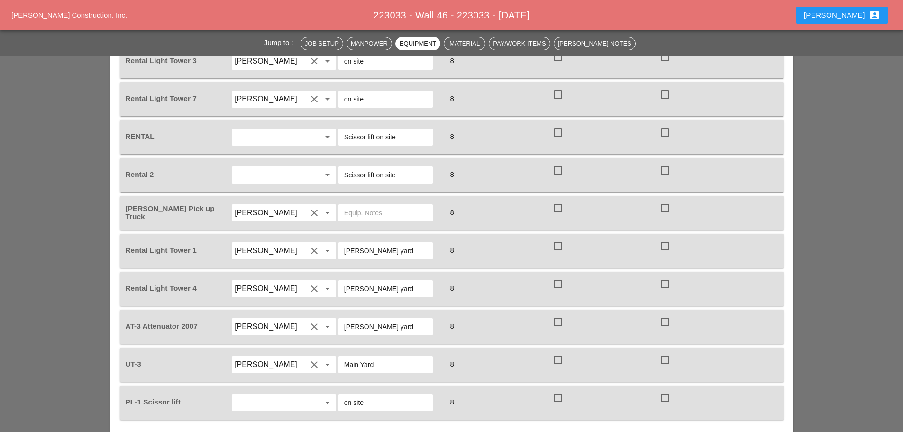
scroll to position [1043, 0]
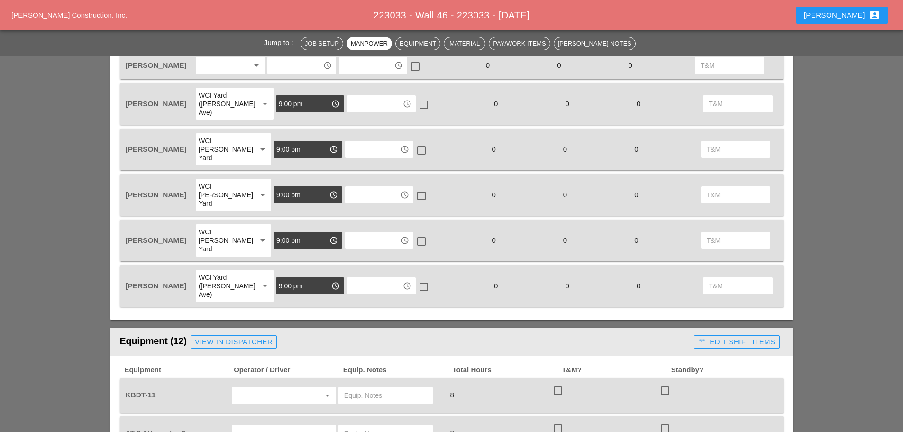
scroll to position [711, 0]
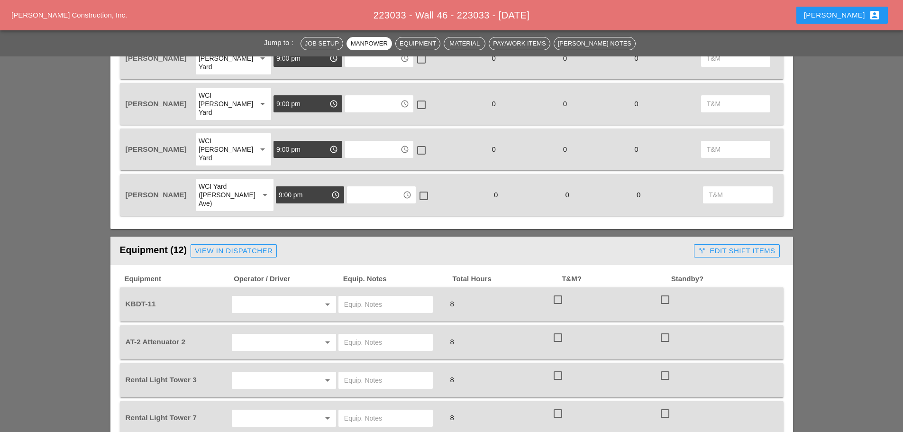
click at [272, 297] on input "text" at bounding box center [271, 304] width 72 height 15
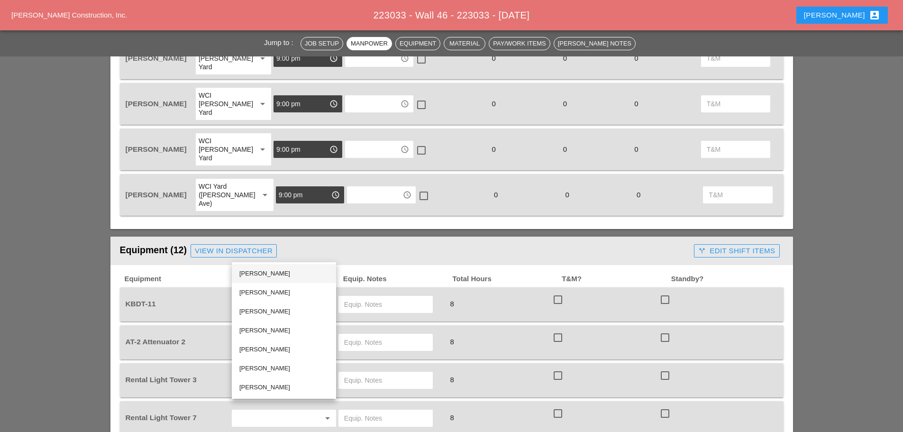
click at [268, 275] on div "[PERSON_NAME]" at bounding box center [283, 273] width 89 height 11
type input "[PERSON_NAME]"
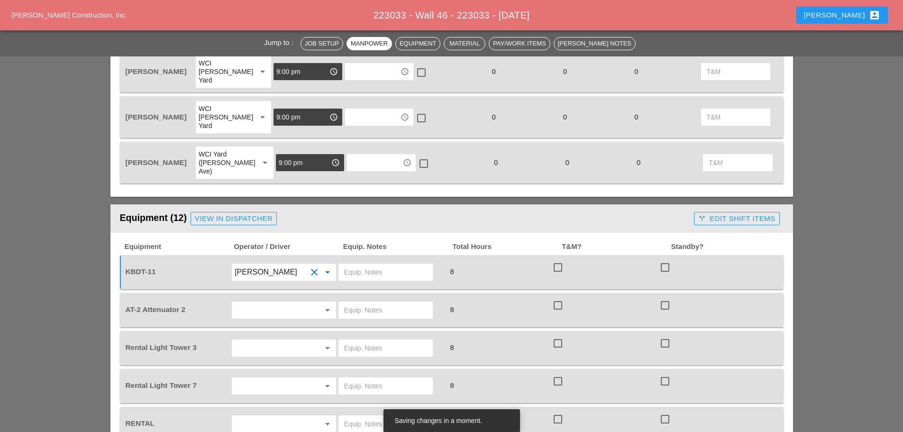
scroll to position [759, 0]
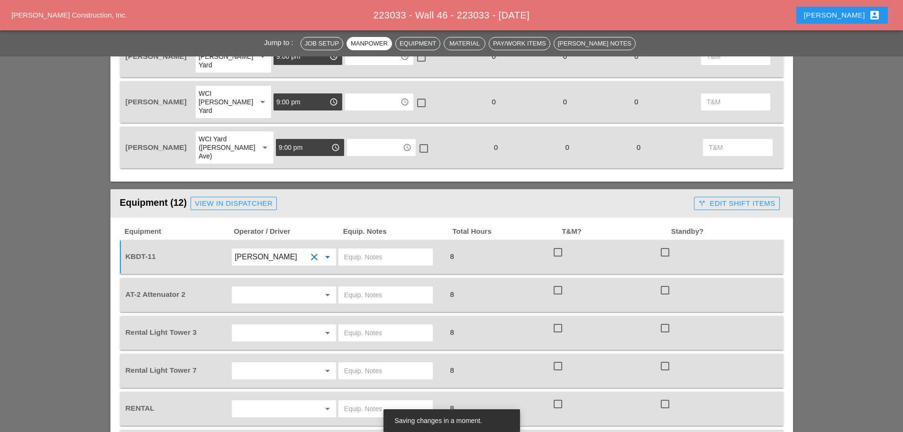
click at [268, 325] on input "text" at bounding box center [271, 332] width 72 height 15
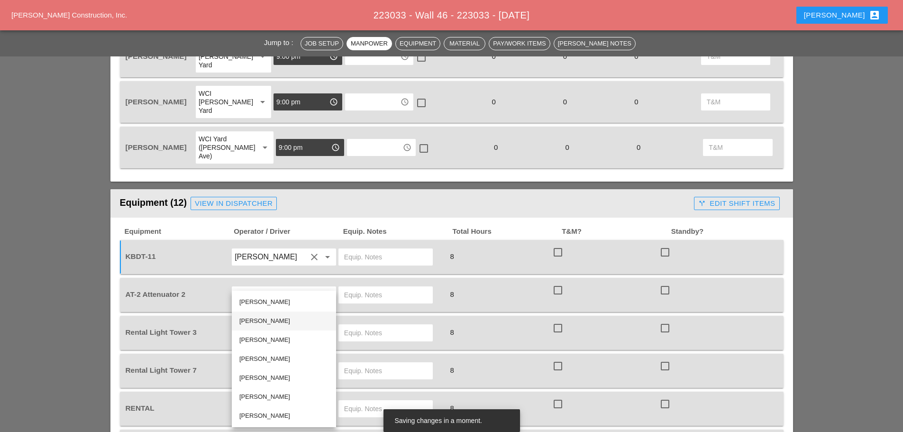
click at [270, 320] on div "[PERSON_NAME]" at bounding box center [283, 320] width 89 height 11
type input "[PERSON_NAME]"
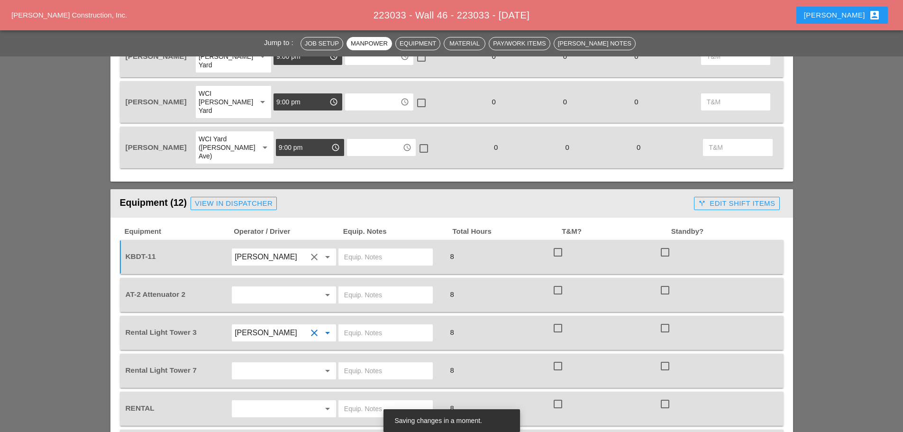
click at [257, 357] on div "arrow_drop_down" at bounding box center [283, 370] width 107 height 27
click at [260, 363] on input "text" at bounding box center [271, 370] width 72 height 15
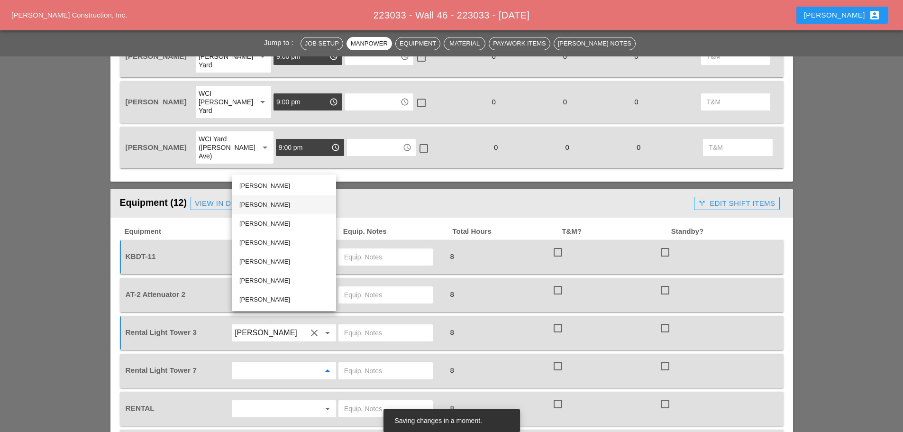
click at [272, 208] on div "[PERSON_NAME]" at bounding box center [283, 204] width 89 height 11
type input "[PERSON_NAME]"
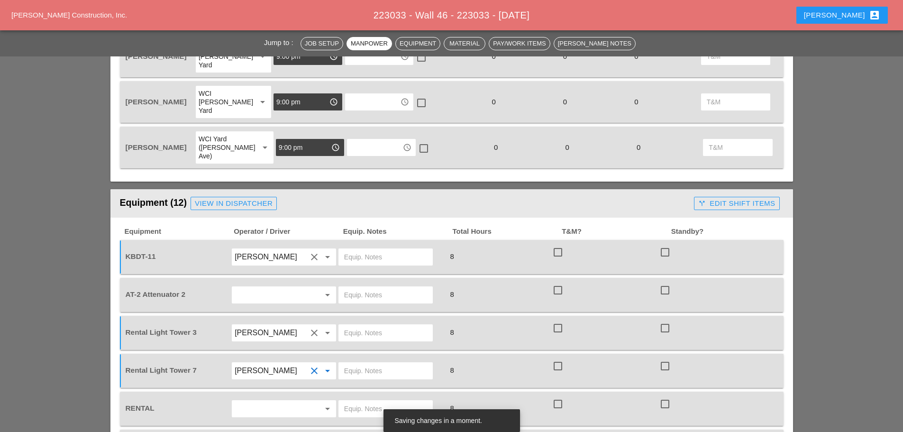
click at [362, 325] on input "text" at bounding box center [385, 332] width 83 height 15
type input "on site"
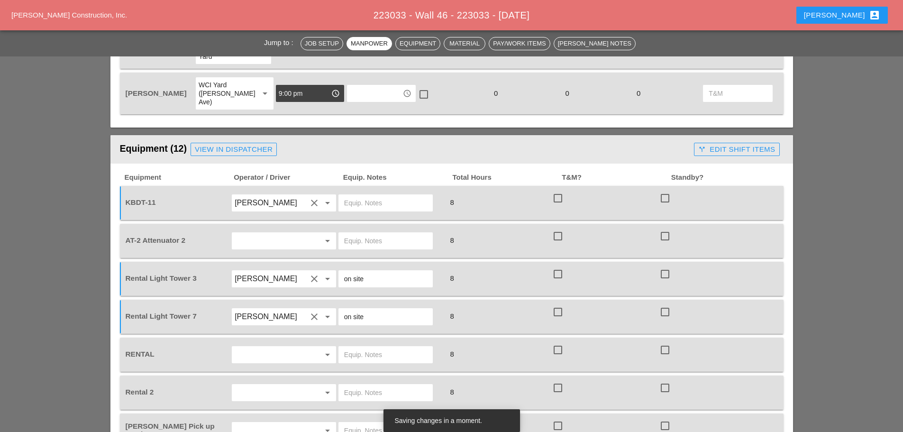
scroll to position [853, 0]
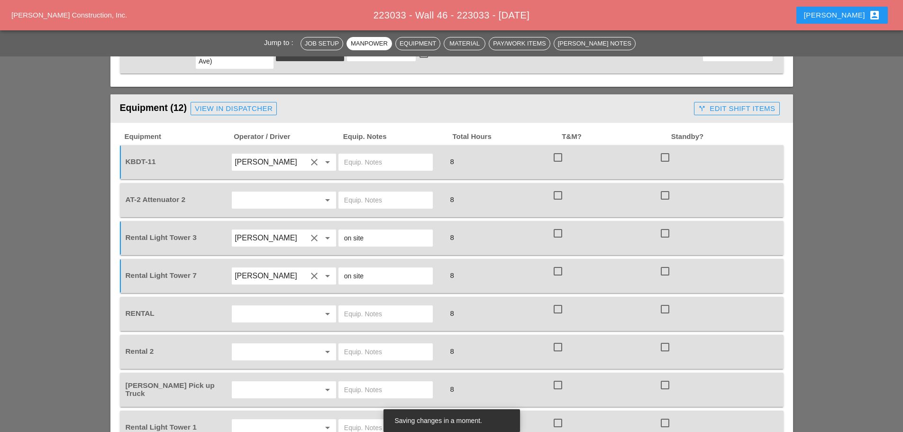
click at [360, 306] on input "text" at bounding box center [385, 313] width 83 height 15
type input "scissor lift onsite"
click at [369, 338] on div at bounding box center [391, 351] width 107 height 27
click at [363, 344] on input "text" at bounding box center [385, 351] width 83 height 15
type input "scissor lift onsite"
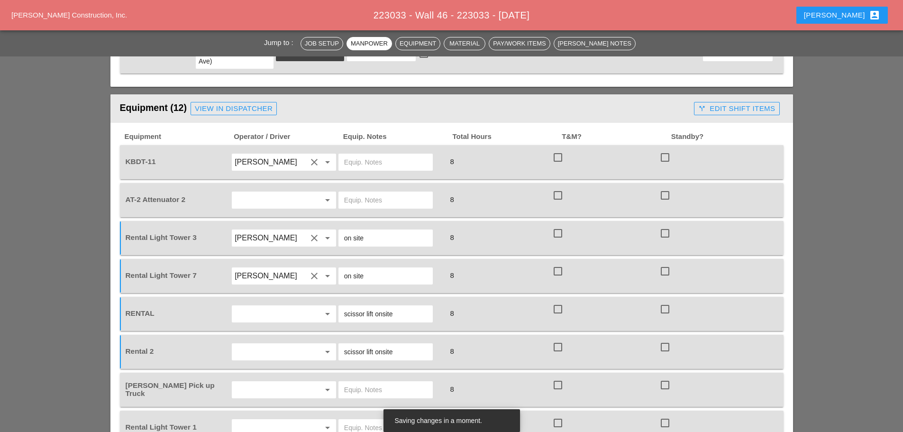
click at [317, 376] on div "arrow_drop_down" at bounding box center [283, 389] width 107 height 27
click at [313, 384] on div at bounding box center [314, 389] width 11 height 11
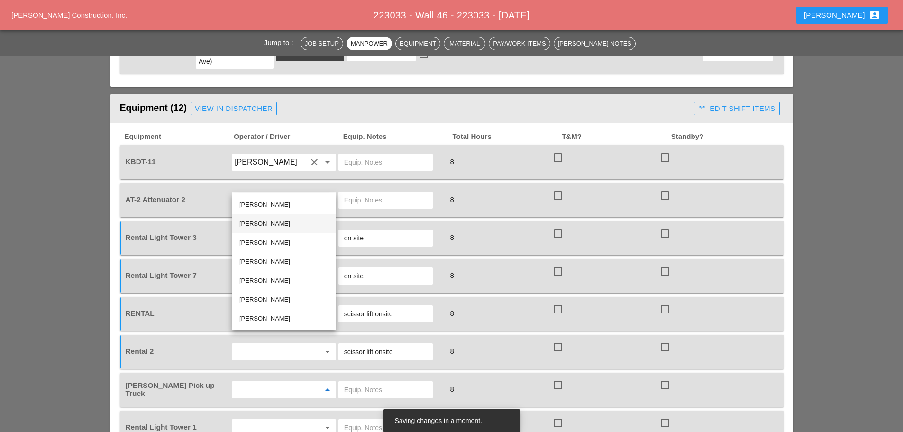
click at [262, 220] on div "[PERSON_NAME]" at bounding box center [283, 223] width 89 height 11
type input "[PERSON_NAME]"
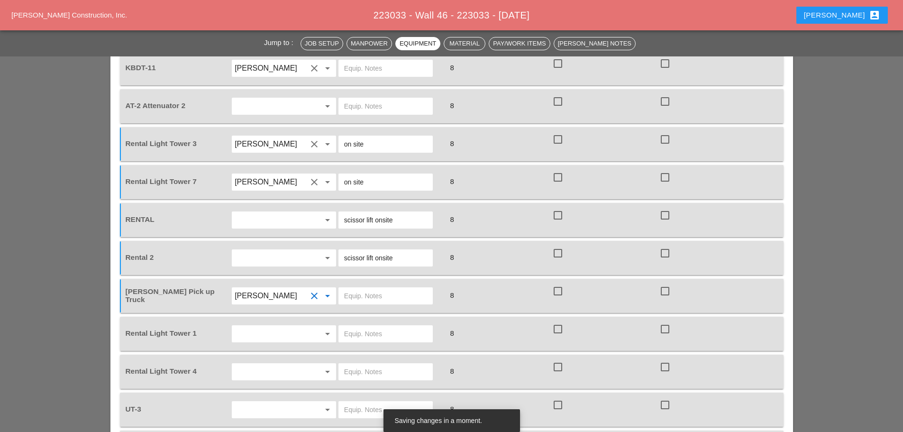
scroll to position [948, 0]
click at [283, 325] on input "text" at bounding box center [271, 332] width 72 height 15
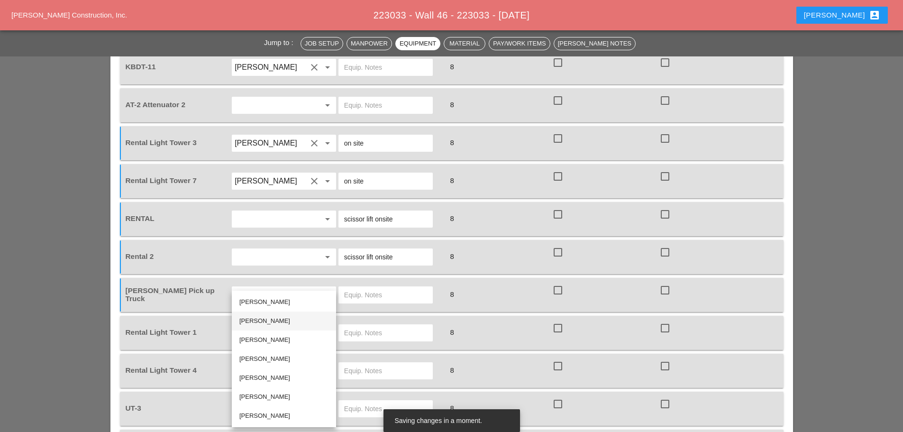
click at [257, 323] on div "[PERSON_NAME]" at bounding box center [283, 320] width 89 height 11
type input "[PERSON_NAME]"
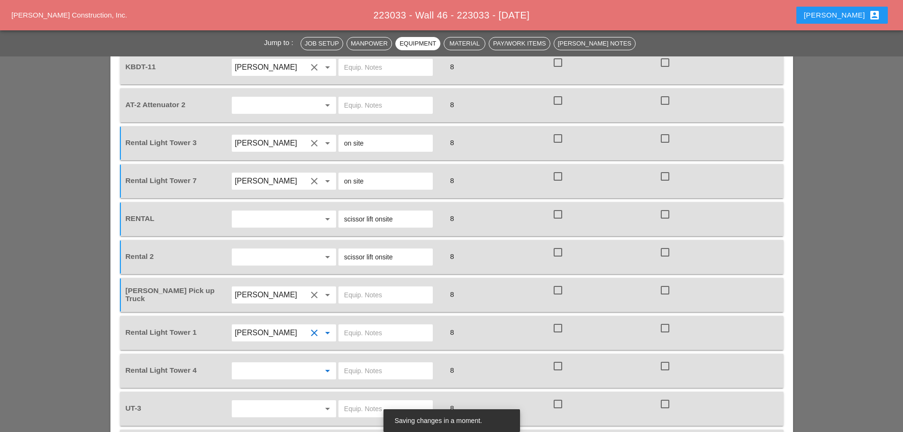
click at [257, 363] on input "text" at bounding box center [271, 370] width 72 height 15
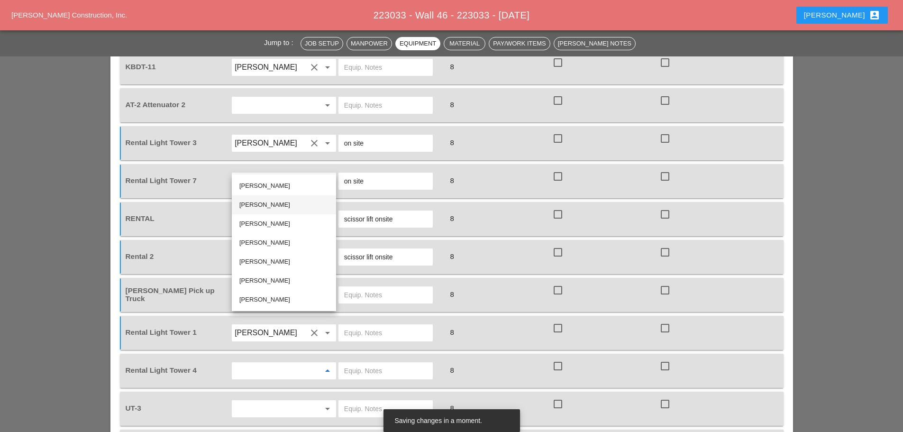
click at [254, 205] on div "[PERSON_NAME]" at bounding box center [283, 204] width 89 height 11
type input "[PERSON_NAME]"
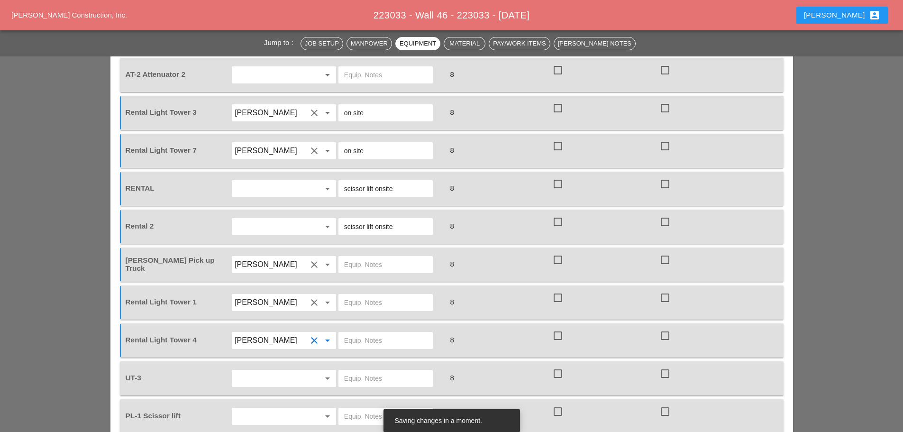
scroll to position [996, 0]
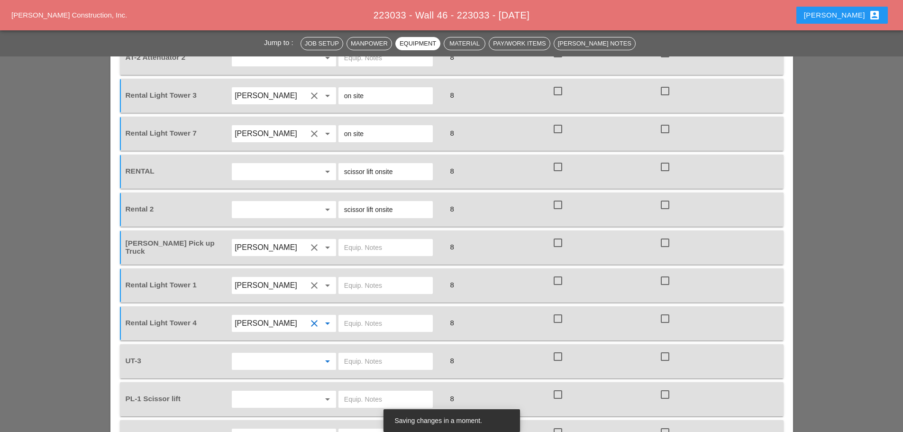
click at [279, 354] on input "text" at bounding box center [271, 361] width 72 height 15
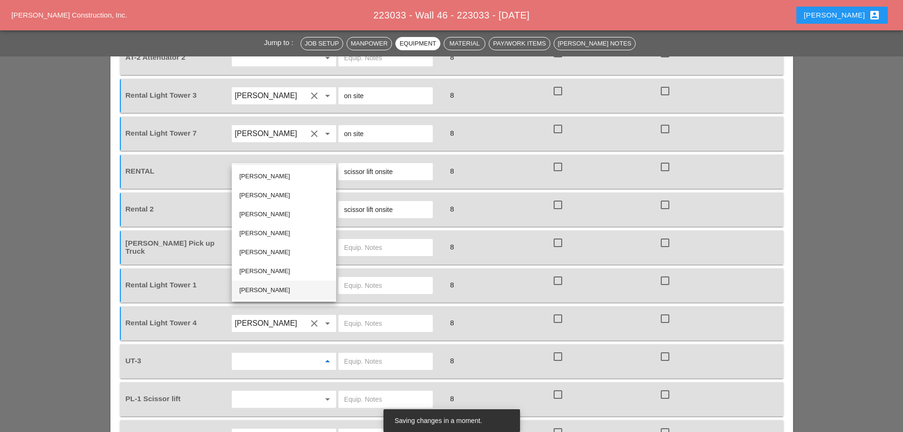
click at [272, 287] on div "[PERSON_NAME]" at bounding box center [283, 289] width 89 height 11
type input "[PERSON_NAME]"
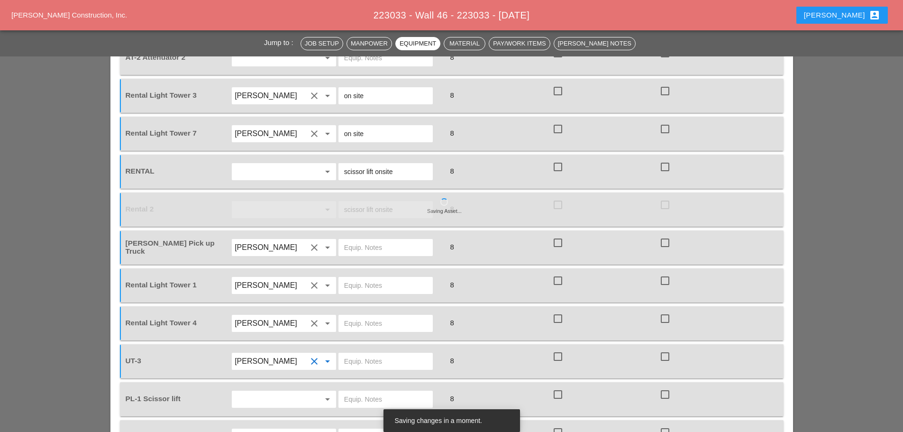
click at [272, 430] on input "text" at bounding box center [271, 437] width 72 height 15
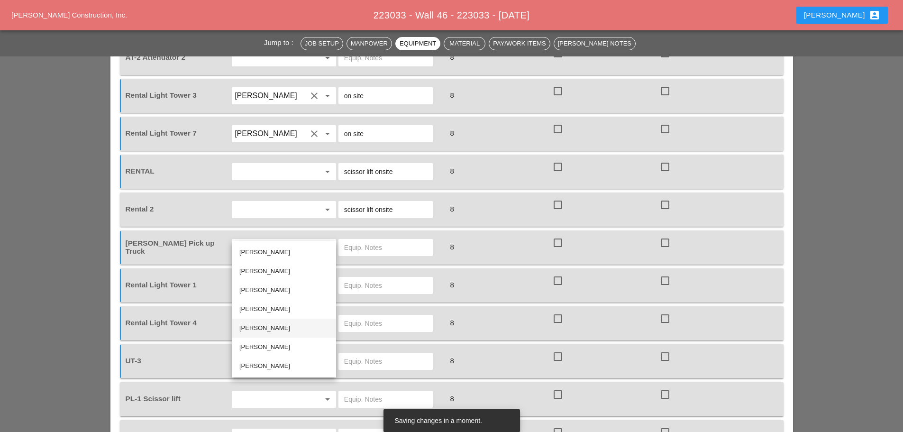
click at [259, 324] on div "[PERSON_NAME]" at bounding box center [283, 327] width 89 height 11
type input "[PERSON_NAME]"
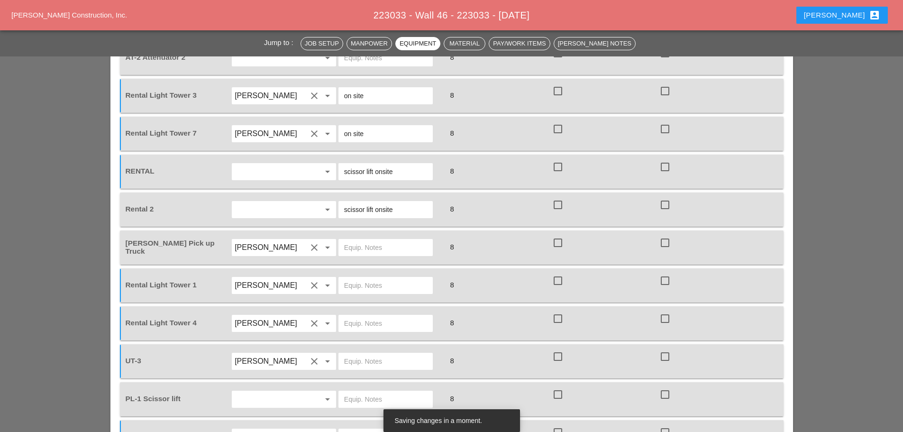
click at [366, 392] on input "text" at bounding box center [385, 399] width 83 height 15
type input "on site"
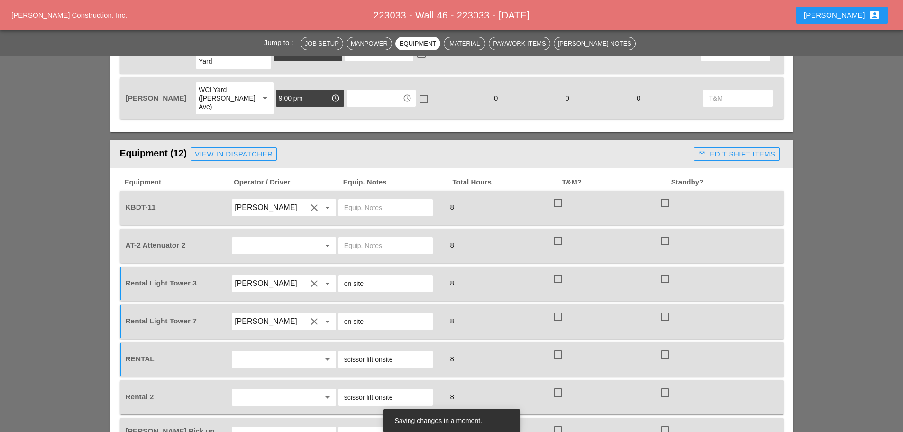
scroll to position [806, 0]
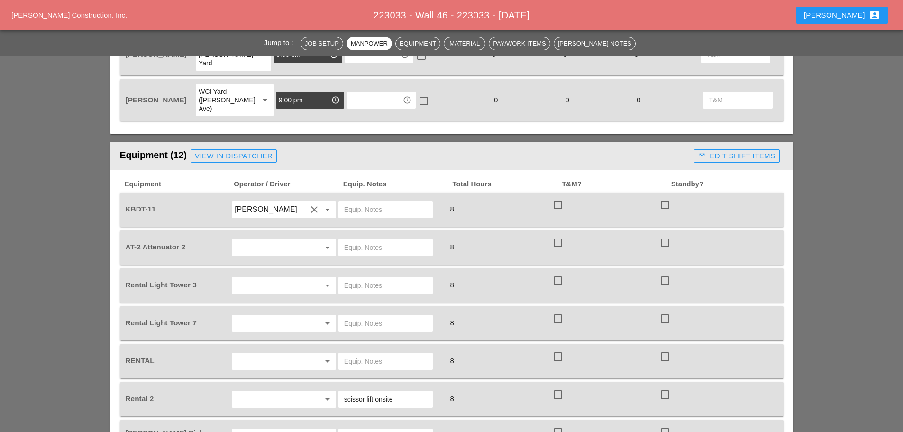
scroll to position [853, 0]
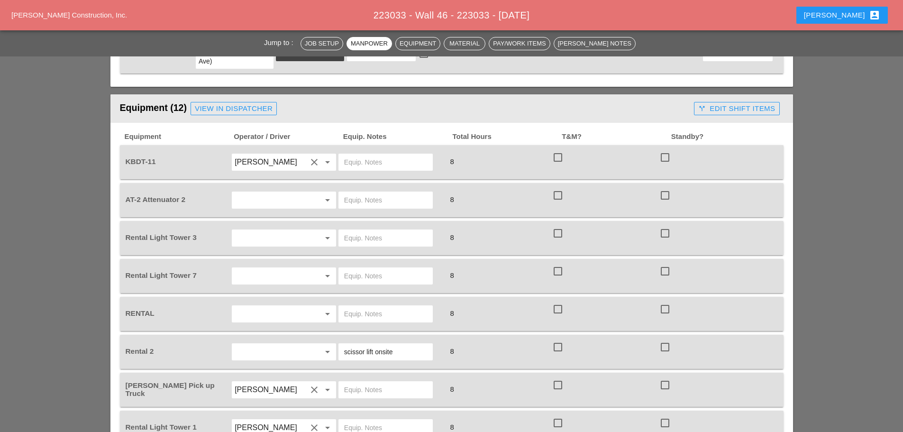
click at [256, 221] on div "Rental Light Tower 3 arrow_drop_down 8 check_box_outline_blank check_box_outlin…" at bounding box center [452, 238] width 664 height 34
click at [256, 230] on input "text" at bounding box center [271, 237] width 72 height 15
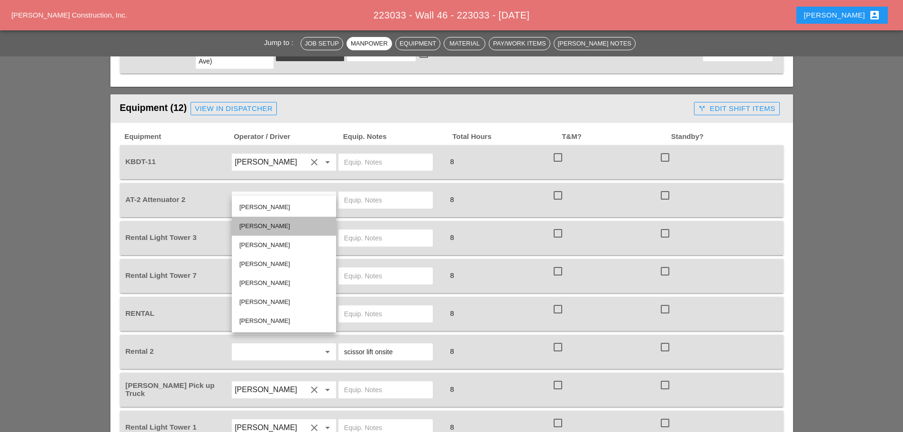
click at [258, 225] on div "[PERSON_NAME]" at bounding box center [283, 225] width 89 height 11
type input "[PERSON_NAME]"
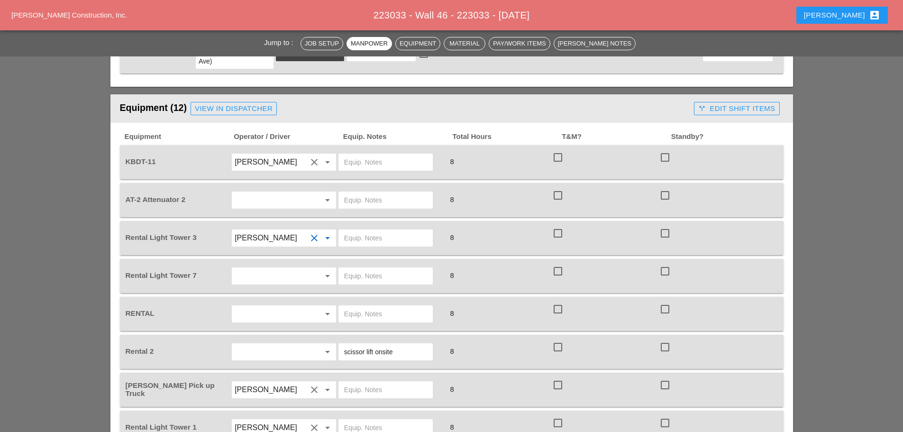
click at [253, 268] on input "text" at bounding box center [271, 275] width 72 height 15
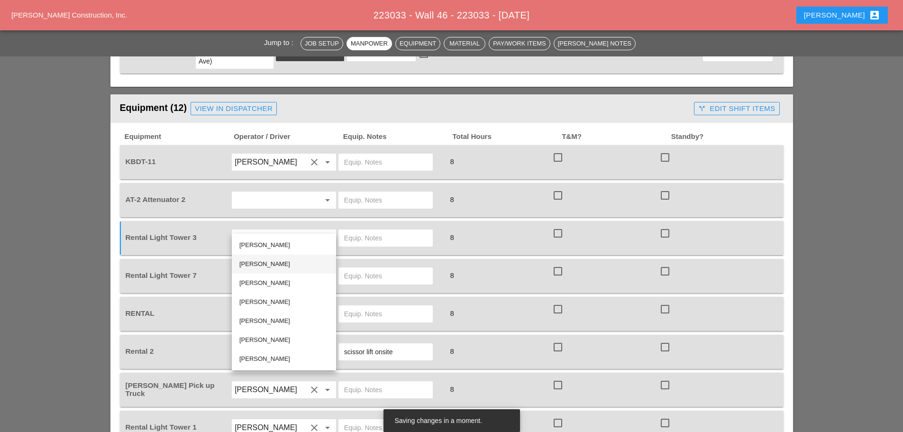
click at [260, 263] on div "[PERSON_NAME]" at bounding box center [283, 263] width 89 height 11
type input "[PERSON_NAME]"
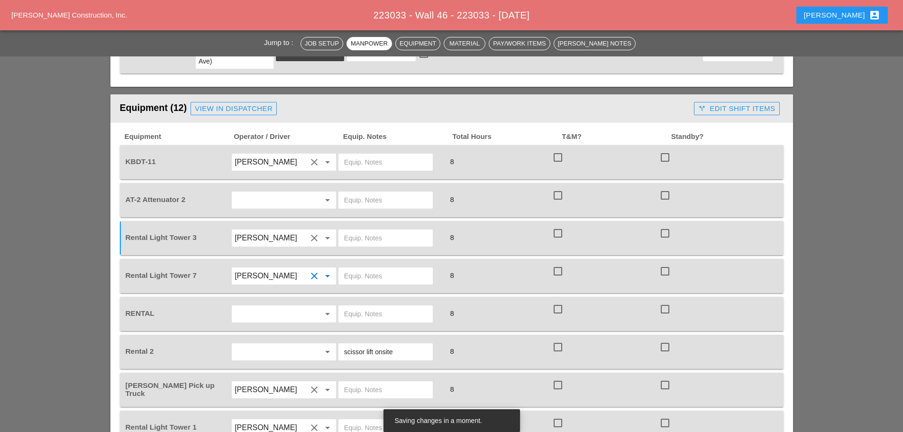
click at [359, 230] on input "text" at bounding box center [385, 237] width 83 height 15
type input "on site"
click at [366, 263] on div at bounding box center [391, 276] width 107 height 27
drag, startPoint x: 321, startPoint y: 209, endPoint x: 347, endPoint y: 218, distance: 27.4
click at [323, 259] on div "Rental Light Tower 7 [PERSON_NAME] clear arrow_drop_down 8 check_box_outline_bl…" at bounding box center [452, 276] width 664 height 34
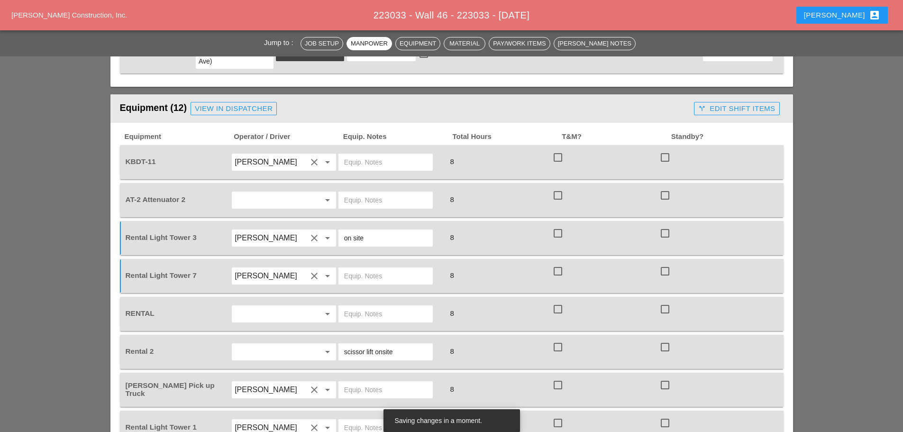
click at [349, 268] on input "text" at bounding box center [385, 275] width 83 height 15
type input "onsite"
click at [349, 306] on input "text" at bounding box center [385, 313] width 83 height 15
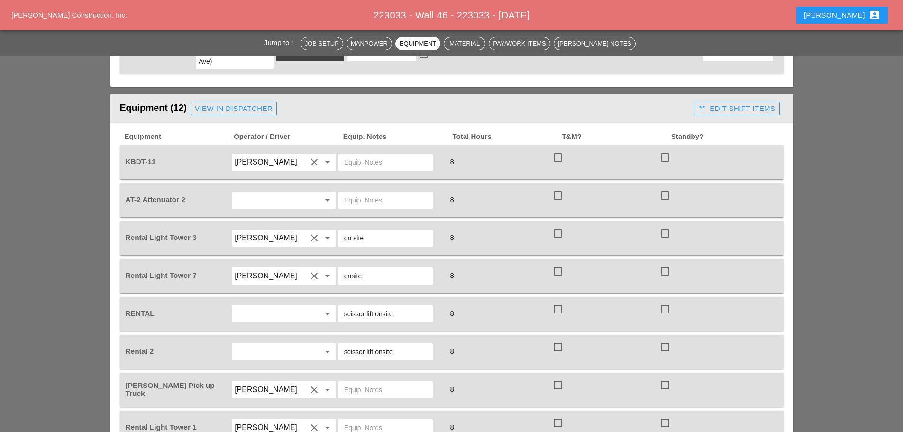
type input "scissor lift onsite"
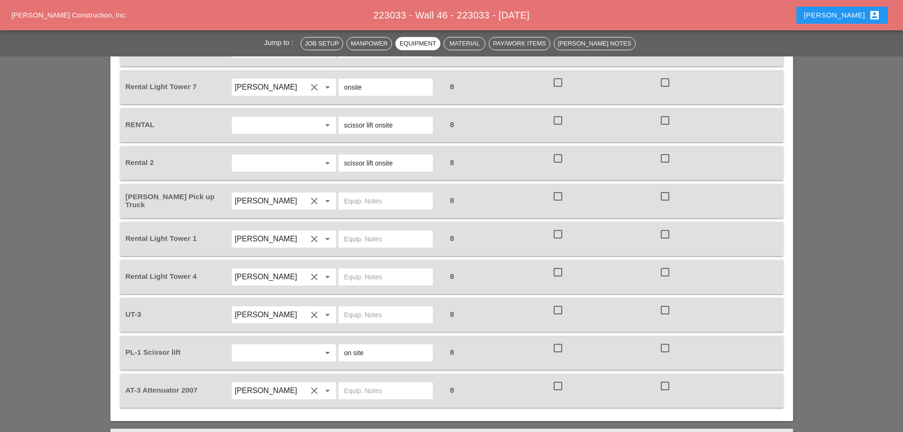
scroll to position [1043, 0]
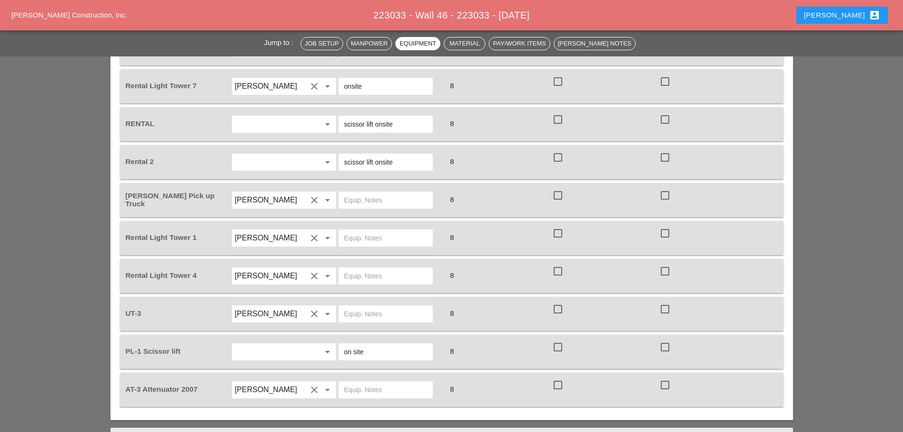
click at [366, 305] on div at bounding box center [385, 313] width 94 height 17
type input "main yard"
click at [349, 230] on input "text" at bounding box center [385, 237] width 83 height 15
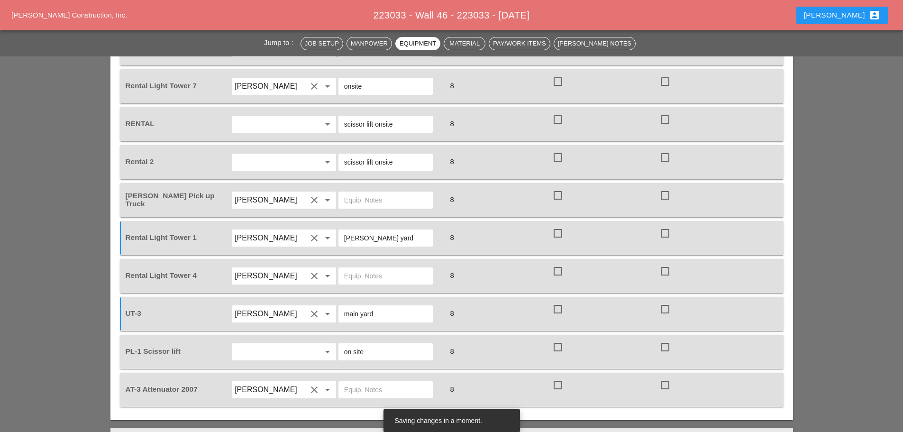
type input "[PERSON_NAME] yard"
click at [350, 268] on input "text" at bounding box center [385, 275] width 83 height 15
type input "[PERSON_NAME] yard"
click at [362, 192] on input "text" at bounding box center [385, 199] width 83 height 15
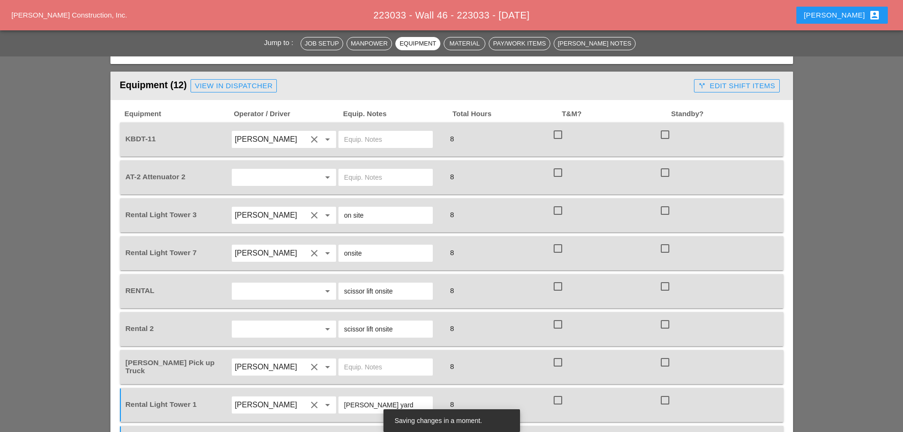
scroll to position [853, 0]
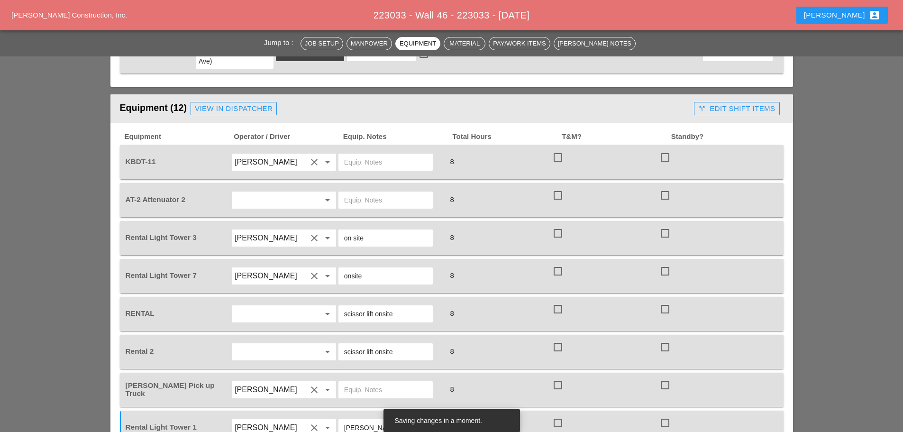
click at [356, 155] on input "text" at bounding box center [385, 162] width 83 height 15
type input "main yard"
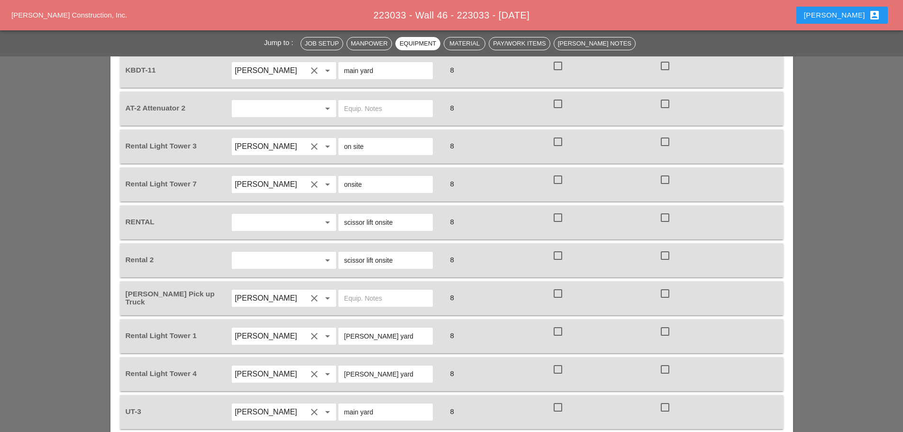
scroll to position [901, 0]
